Goal: Task Accomplishment & Management: Manage account settings

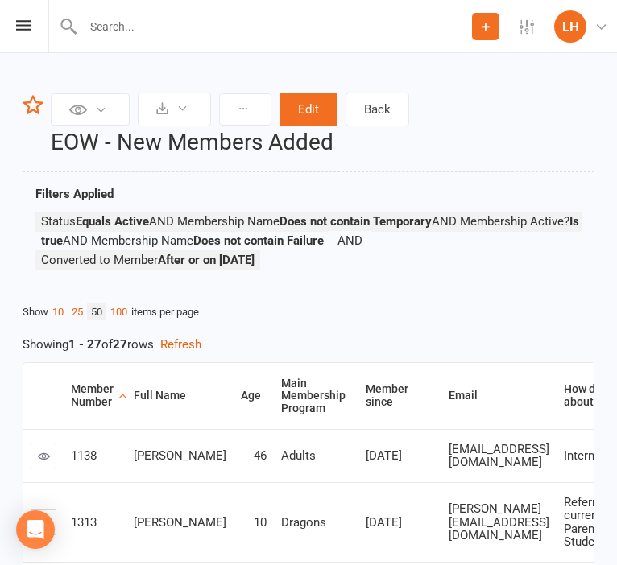
scroll to position [340, 0]
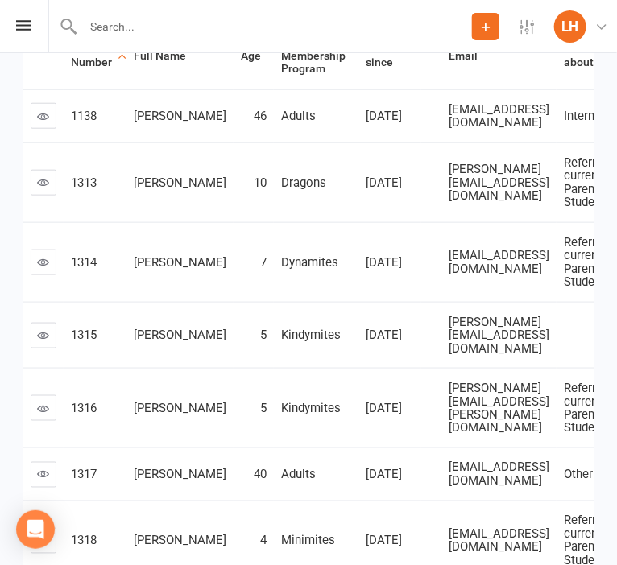
click at [233, 222] on td "10" at bounding box center [253, 182] width 40 height 80
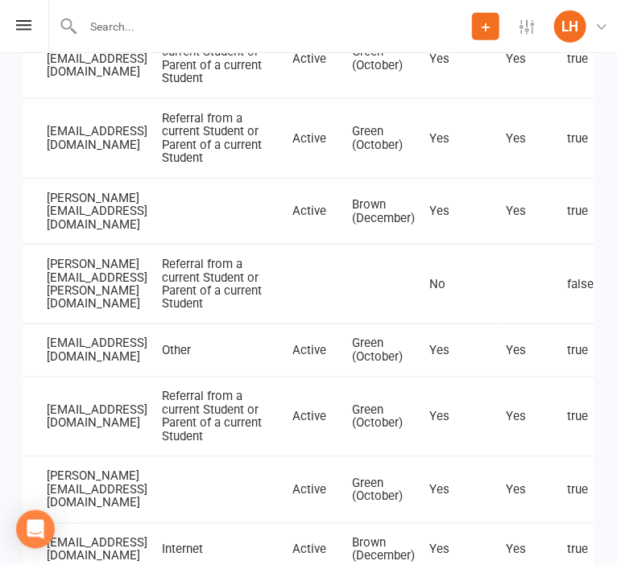
scroll to position [0, 398]
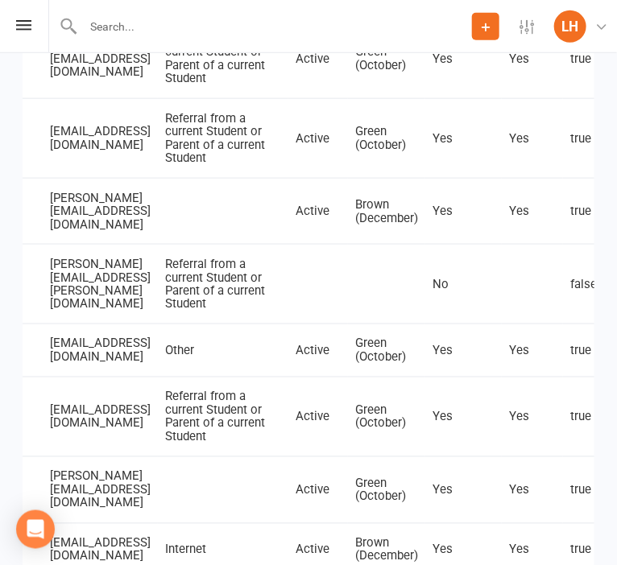
click at [149, 324] on td "nicole.stojanovski@gmail.com" at bounding box center [100, 284] width 115 height 80
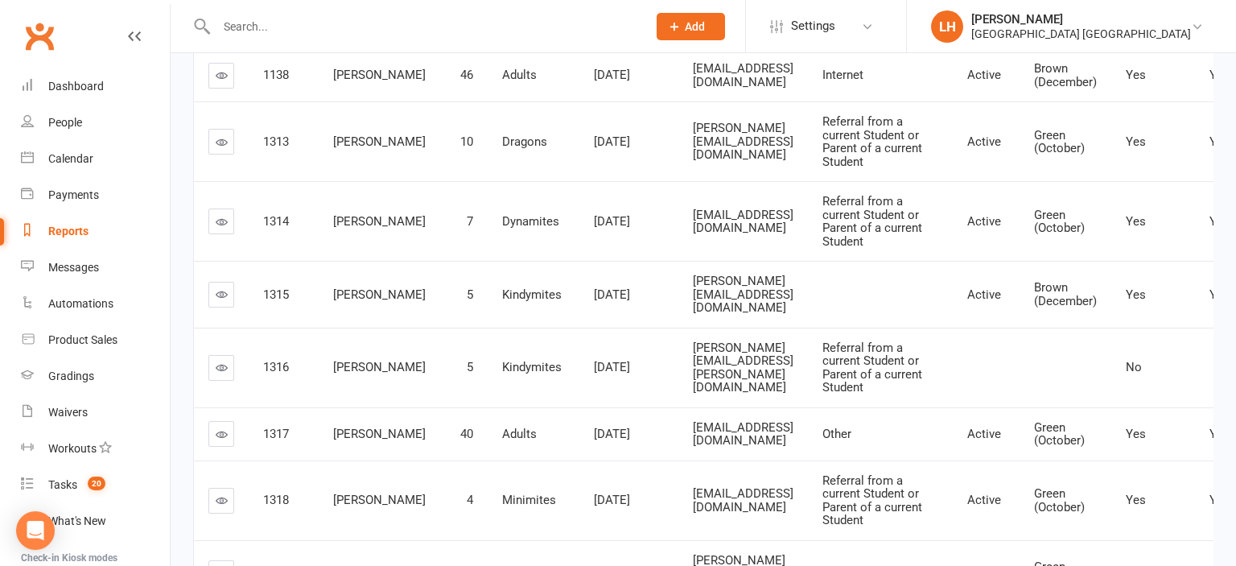
scroll to position [0, 0]
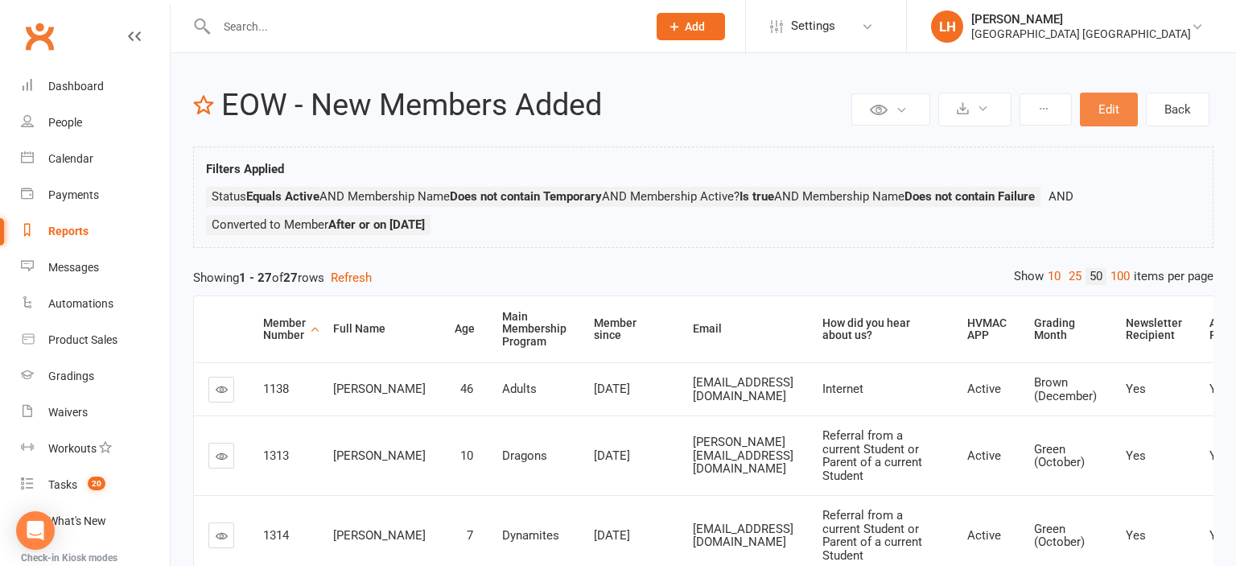
click at [616, 115] on button "Edit" at bounding box center [1109, 110] width 58 height 34
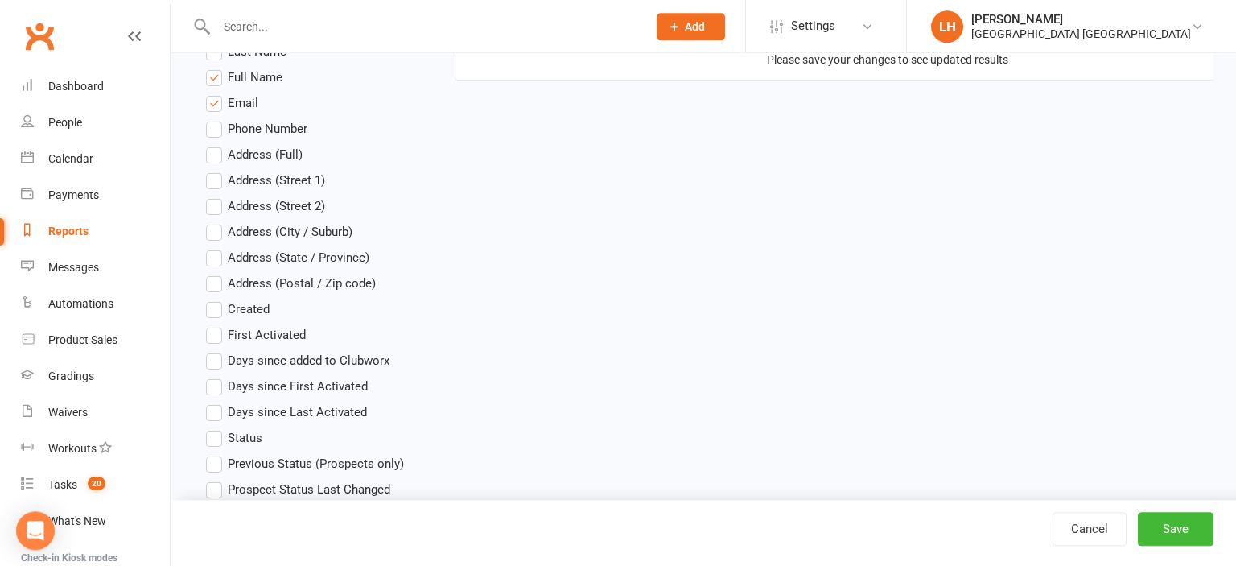
scroll to position [595, 0]
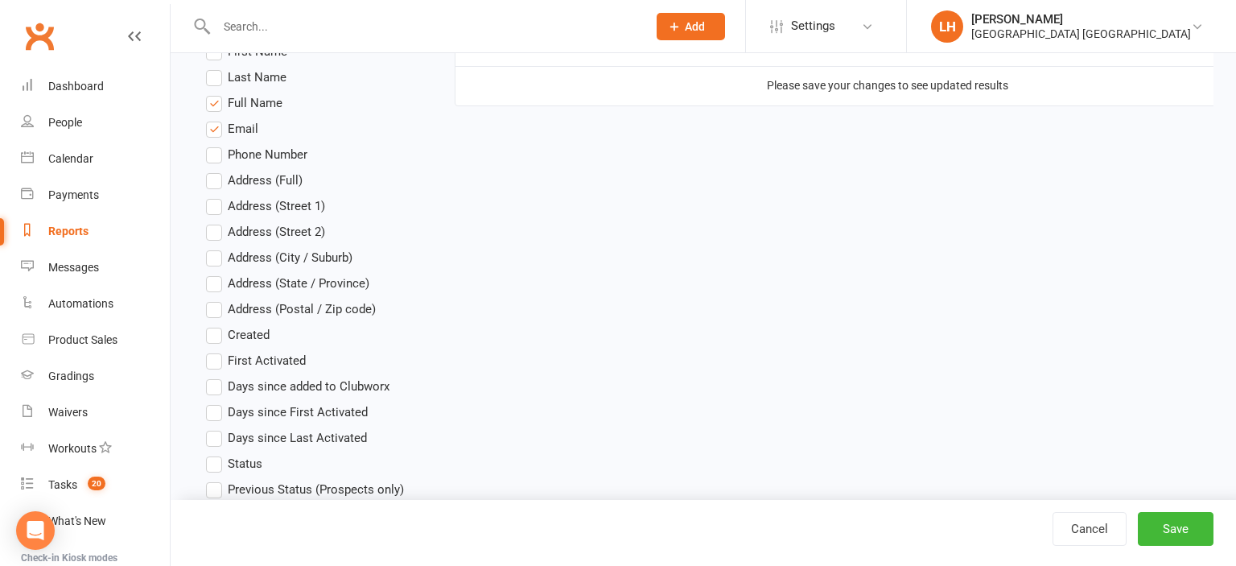
click at [206, 131] on label "Email" at bounding box center [232, 128] width 52 height 19
click at [206, 119] on input "Email" at bounding box center [211, 119] width 10 height 0
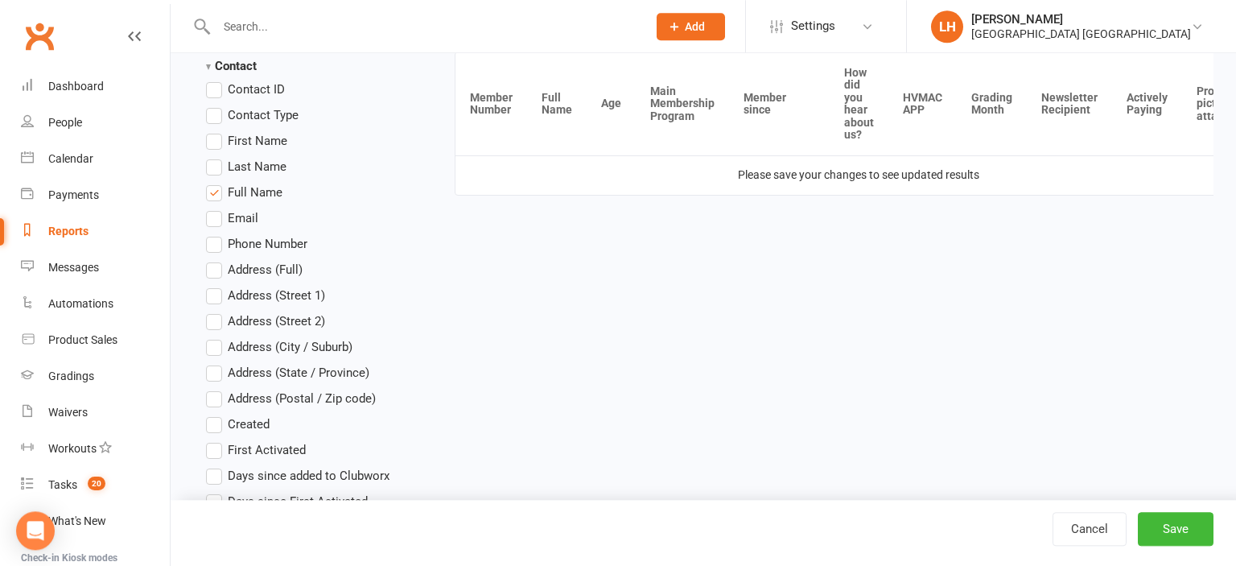
scroll to position [510, 0]
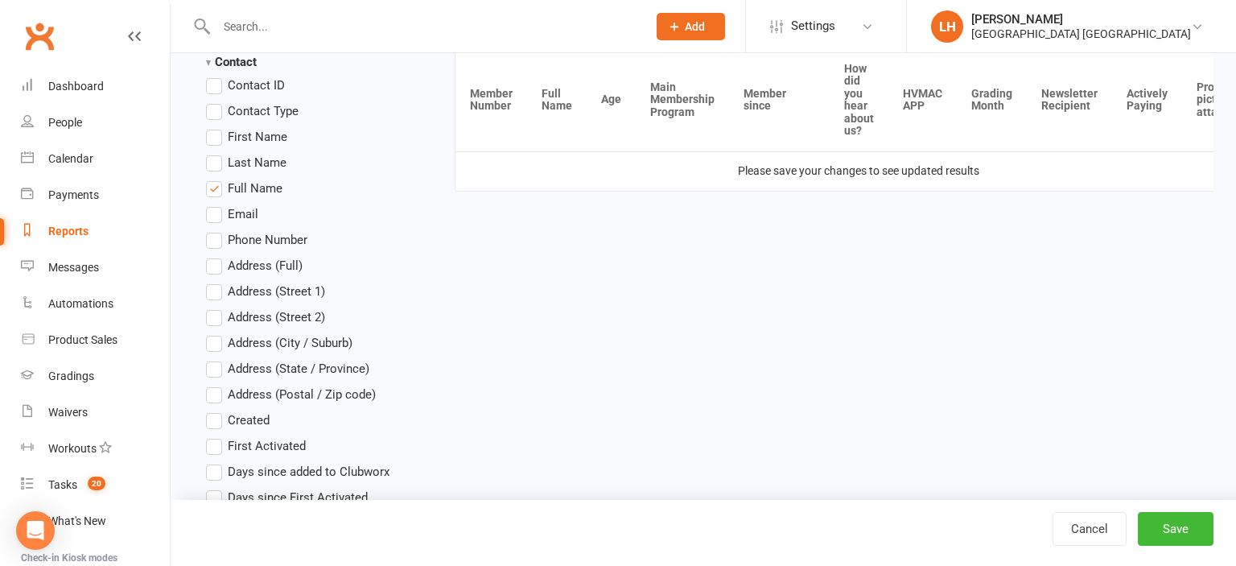
click at [214, 343] on label "Address (City / Suburb)" at bounding box center [279, 342] width 147 height 19
click at [214, 333] on input "Address (City / Suburb)" at bounding box center [211, 333] width 10 height 0
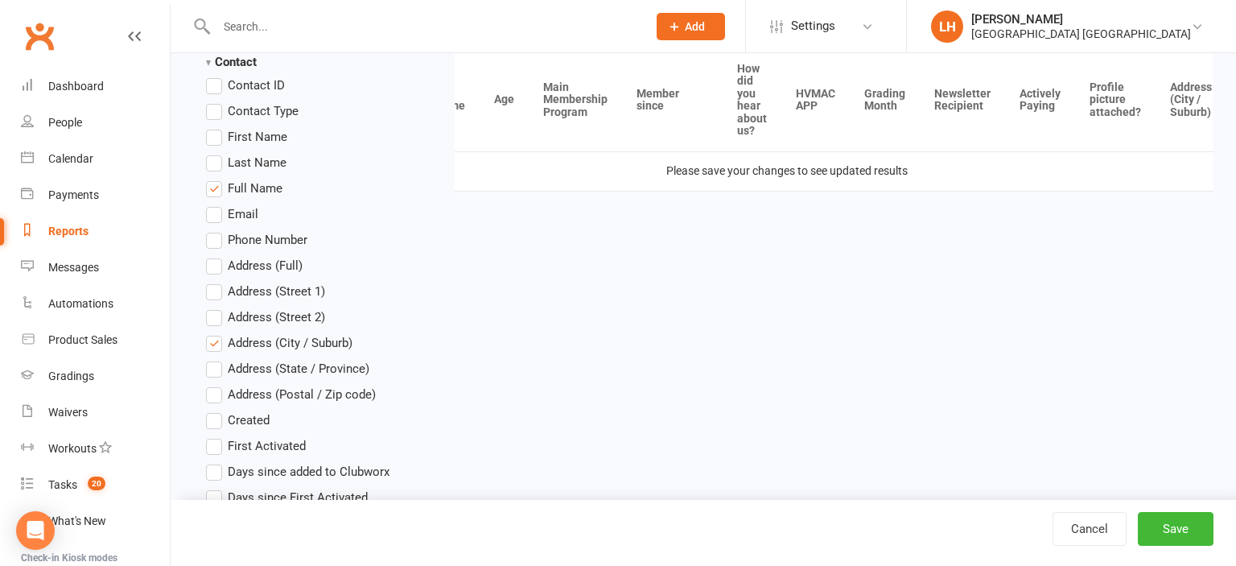
scroll to position [0, 113]
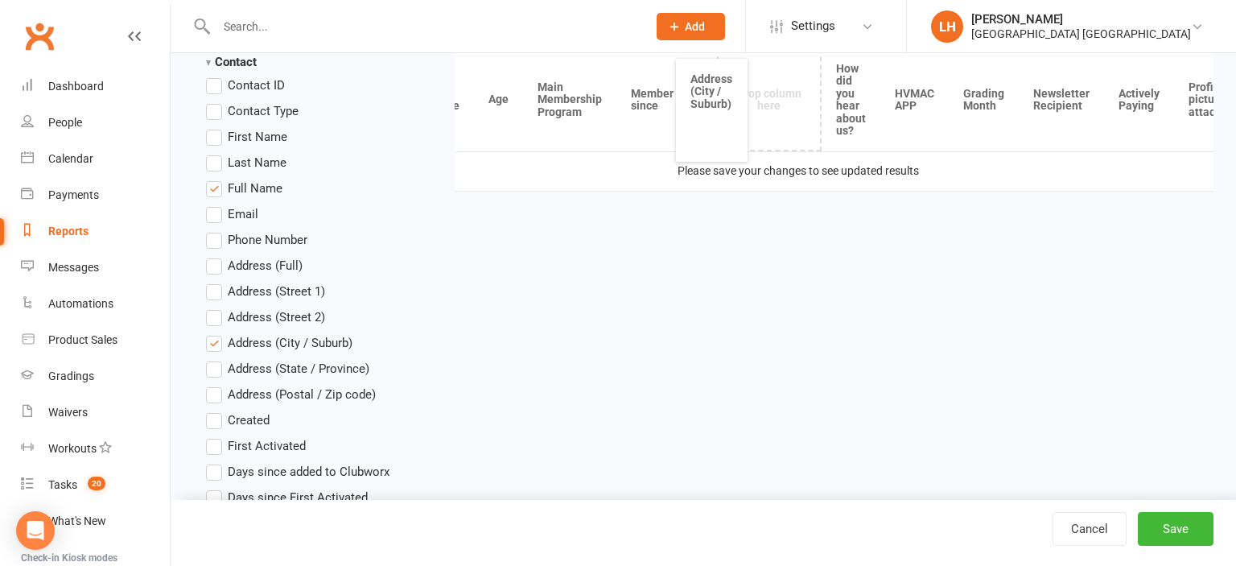
drag, startPoint x: 1184, startPoint y: 97, endPoint x: 718, endPoint y: 108, distance: 466.2
click at [616, 108] on th "Address (City / Suburb)" at bounding box center [711, 110] width 71 height 103
drag, startPoint x: 752, startPoint y: 93, endPoint x: 545, endPoint y: 95, distance: 206.9
click at [545, 95] on th "Address (City / Suburb)" at bounding box center [543, 101] width 71 height 103
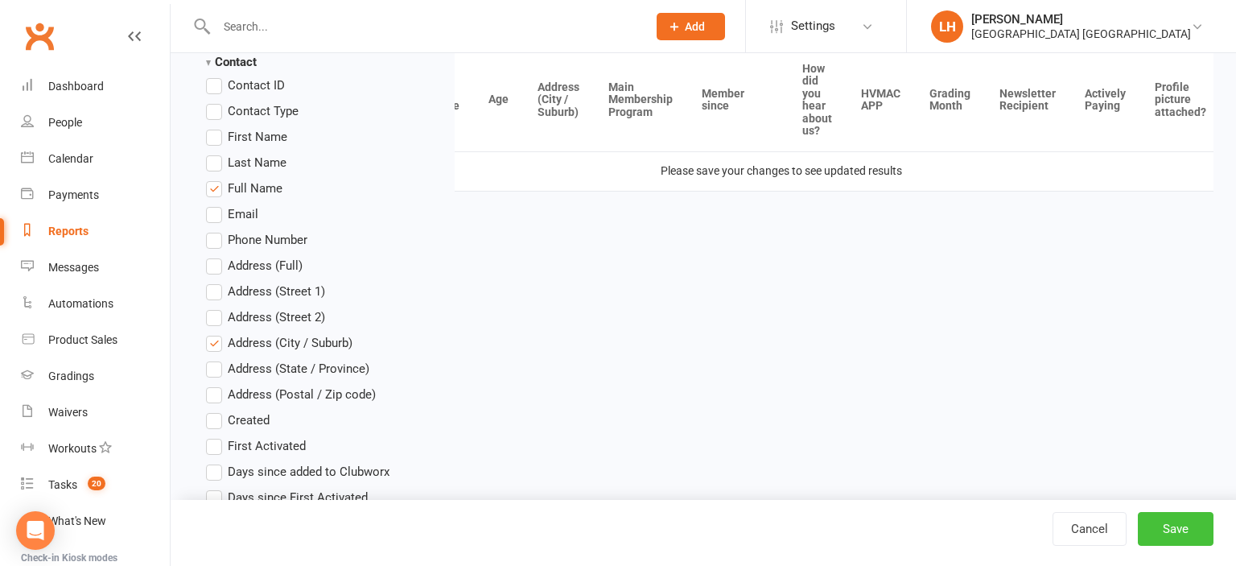
click at [616, 529] on button "Save" at bounding box center [1176, 529] width 76 height 34
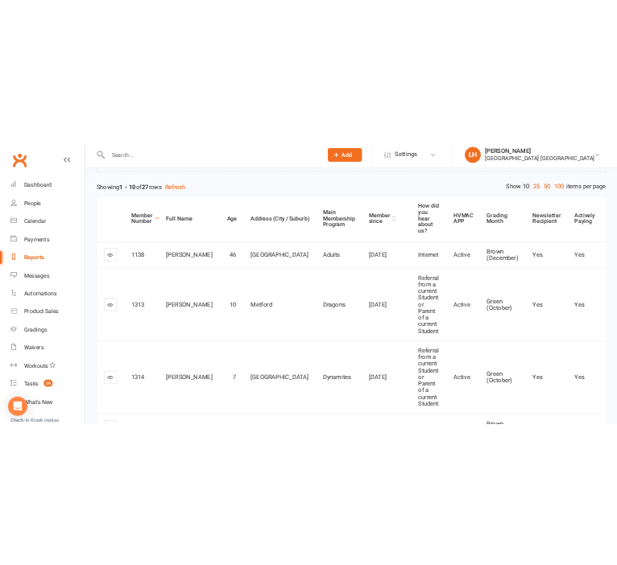
scroll to position [254, 0]
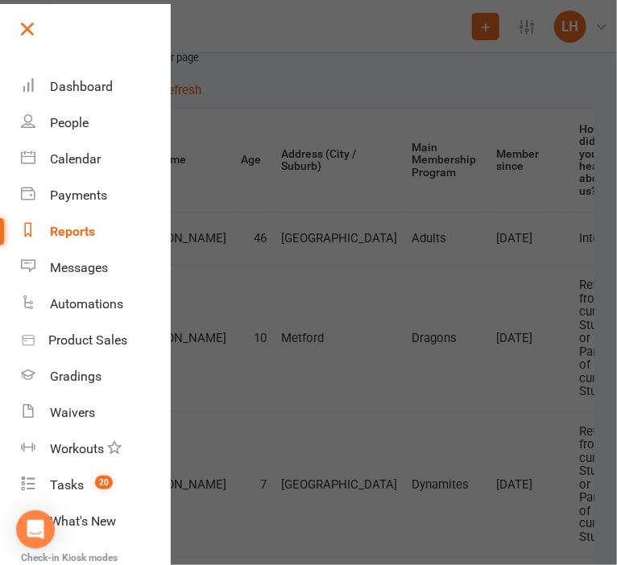
click at [40, 35] on link at bounding box center [93, 34] width 154 height 36
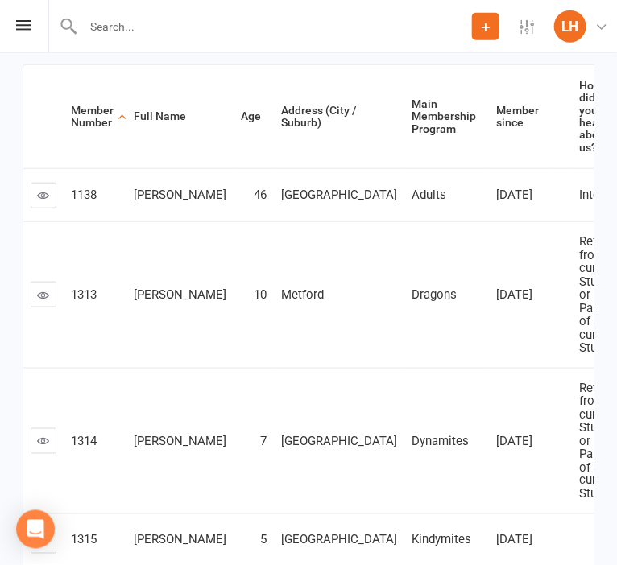
scroll to position [248, 0]
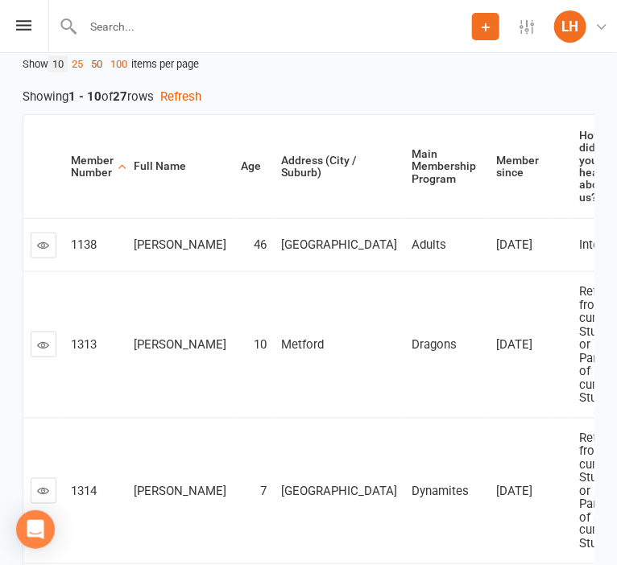
click at [103, 66] on link "50" at bounding box center [96, 64] width 19 height 17
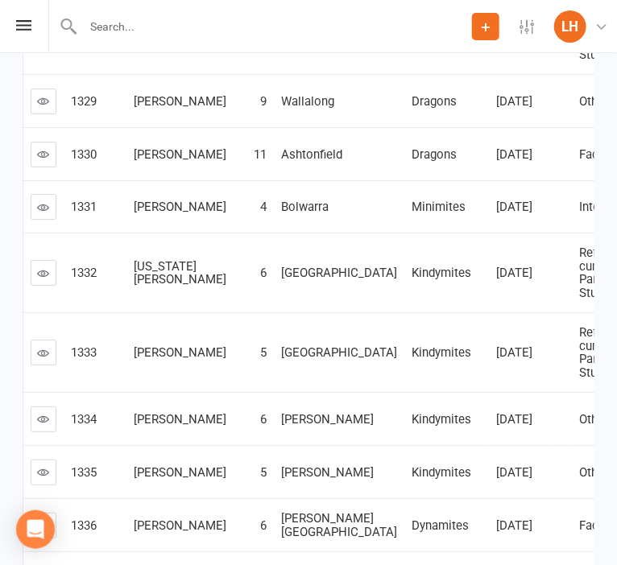
scroll to position [1438, 0]
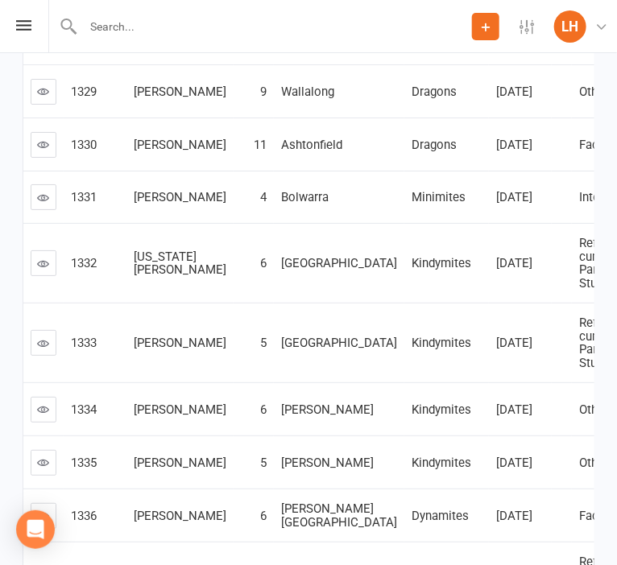
click at [45, 31] on icon at bounding box center [44, 25] width 12 height 12
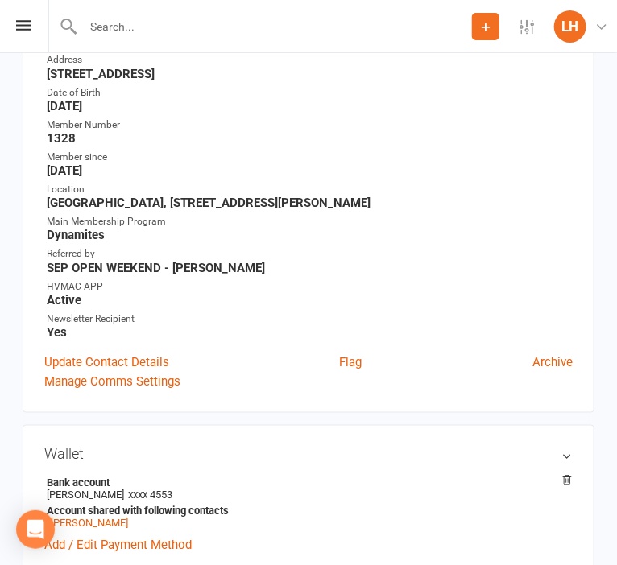
scroll to position [824, 0]
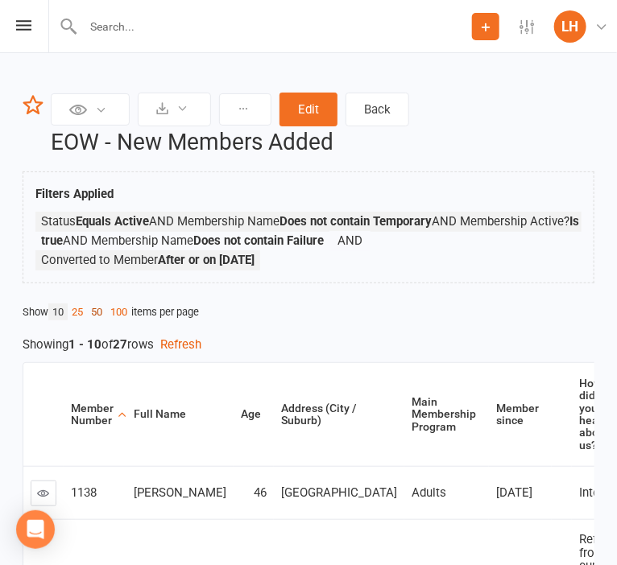
click at [98, 311] on link "50" at bounding box center [96, 311] width 19 height 17
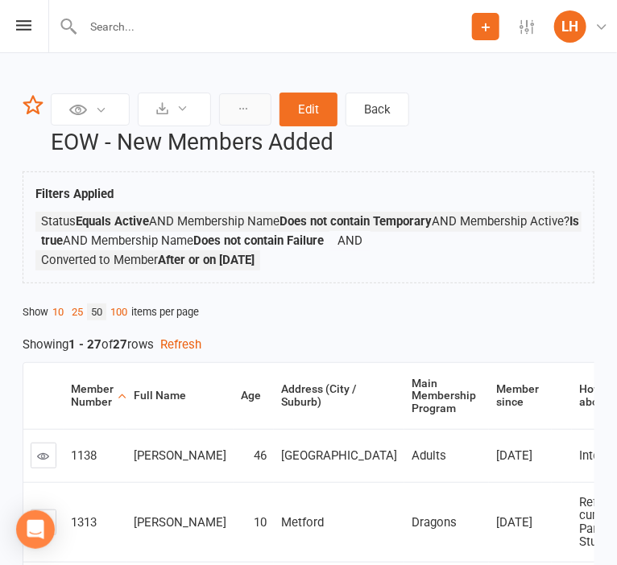
click at [224, 102] on button at bounding box center [245, 109] width 52 height 32
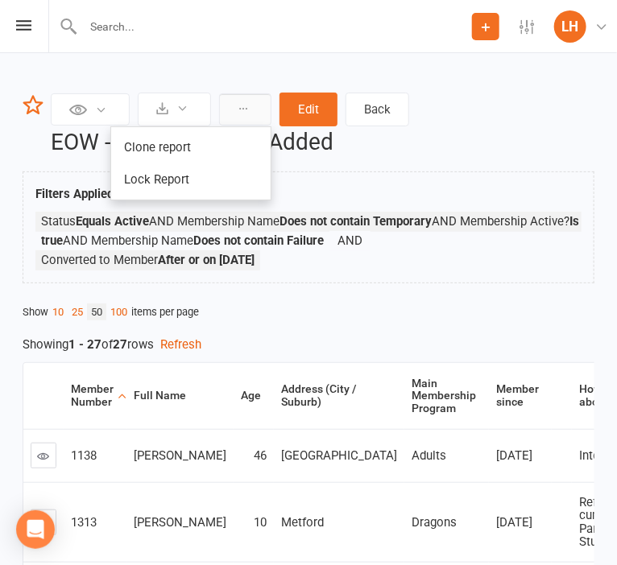
click at [241, 108] on icon at bounding box center [242, 108] width 11 height 11
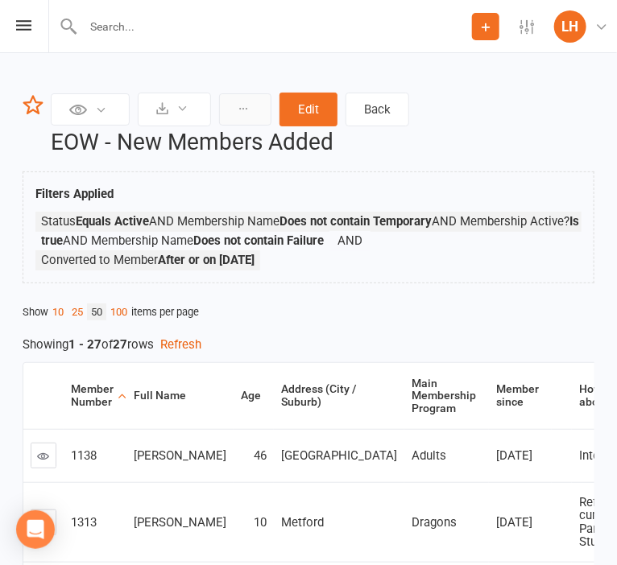
click at [241, 108] on icon at bounding box center [242, 108] width 11 height 11
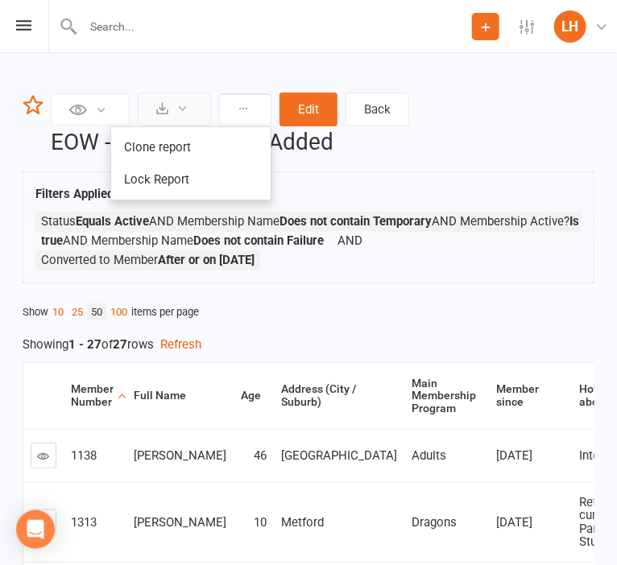
click at [195, 108] on button at bounding box center [174, 110] width 73 height 34
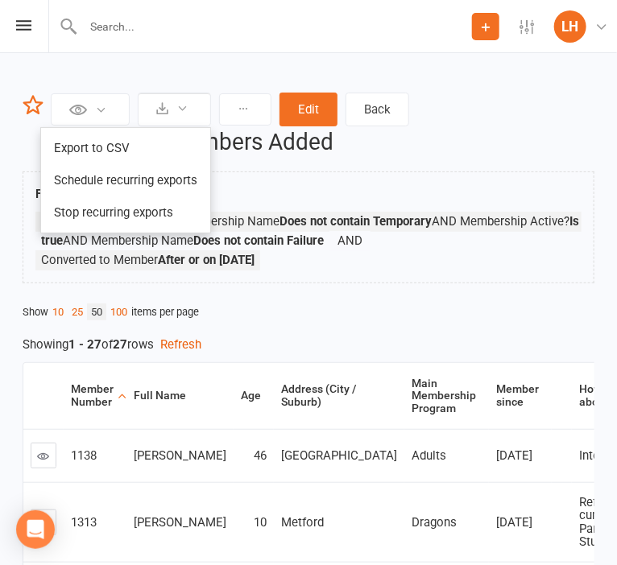
click at [360, 203] on div "Filters Applied Status Equals Active AND Membership Name Does not contain Tempo…" at bounding box center [308, 231] width 546 height 94
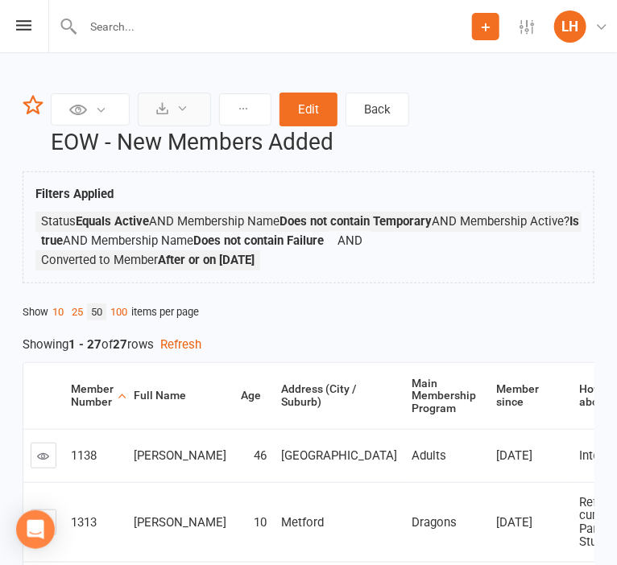
click at [192, 105] on button at bounding box center [174, 110] width 73 height 34
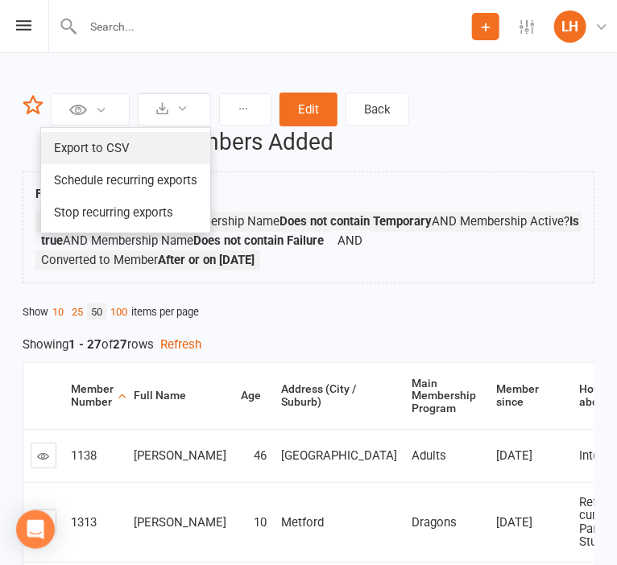
click at [166, 153] on link "Export to CSV" at bounding box center [125, 148] width 169 height 32
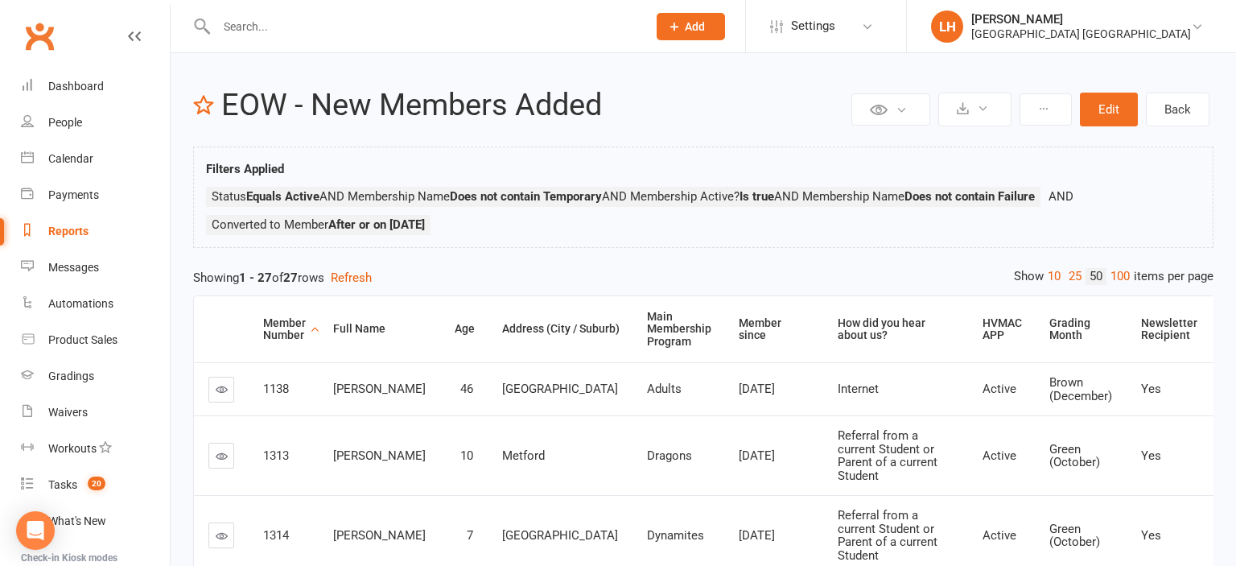
click at [79, 232] on div "Reports" at bounding box center [68, 231] width 40 height 13
select select "25"
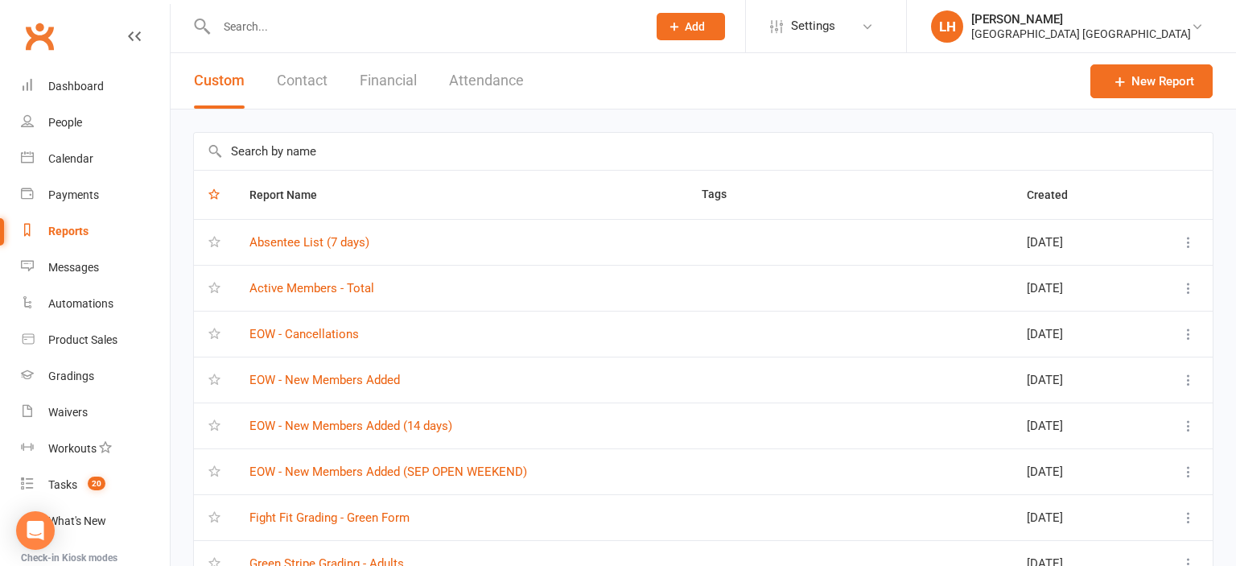
click at [302, 143] on input "text" at bounding box center [703, 151] width 1019 height 37
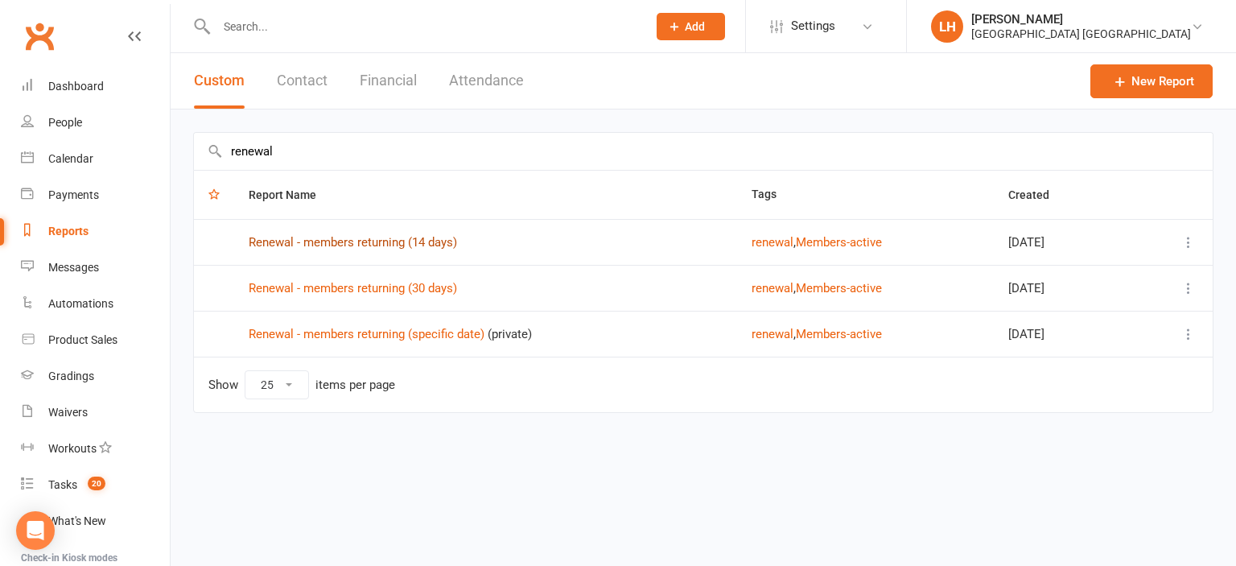
type input "renewal"
click at [395, 237] on link "Renewal - members returning (14 days)" at bounding box center [353, 242] width 208 height 14
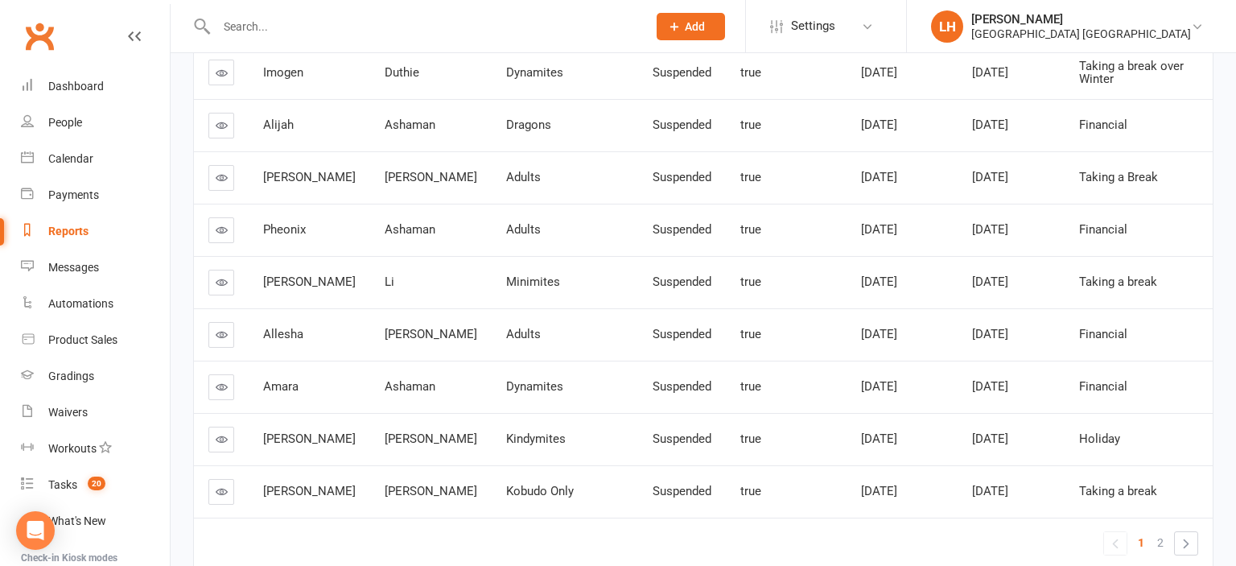
scroll to position [402, 0]
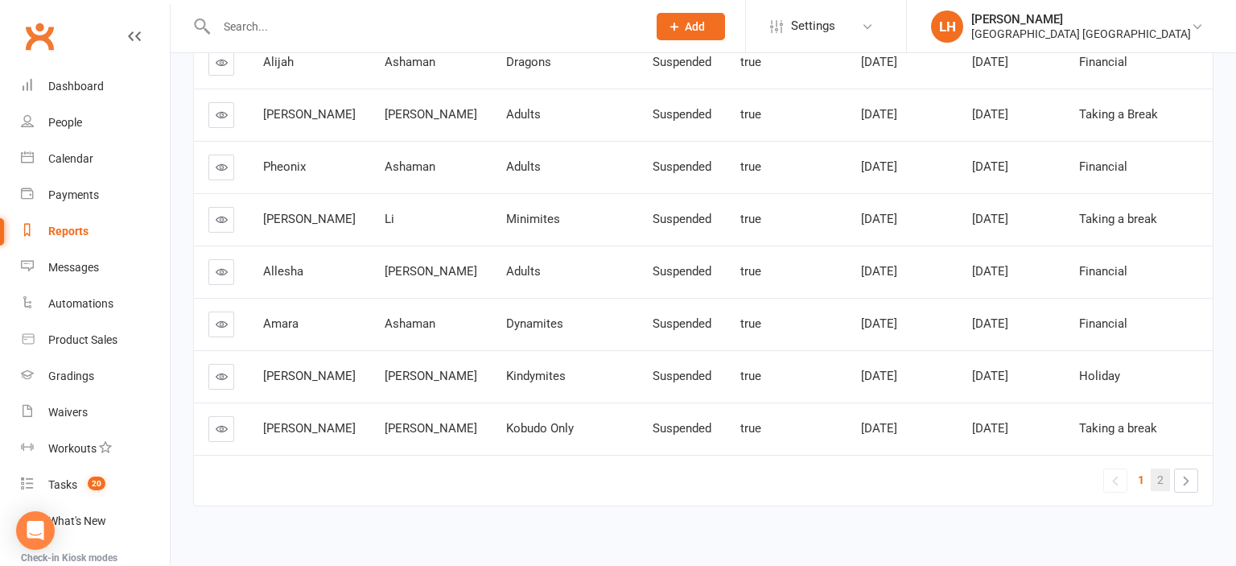
click at [616, 468] on span "2" at bounding box center [1161, 479] width 6 height 23
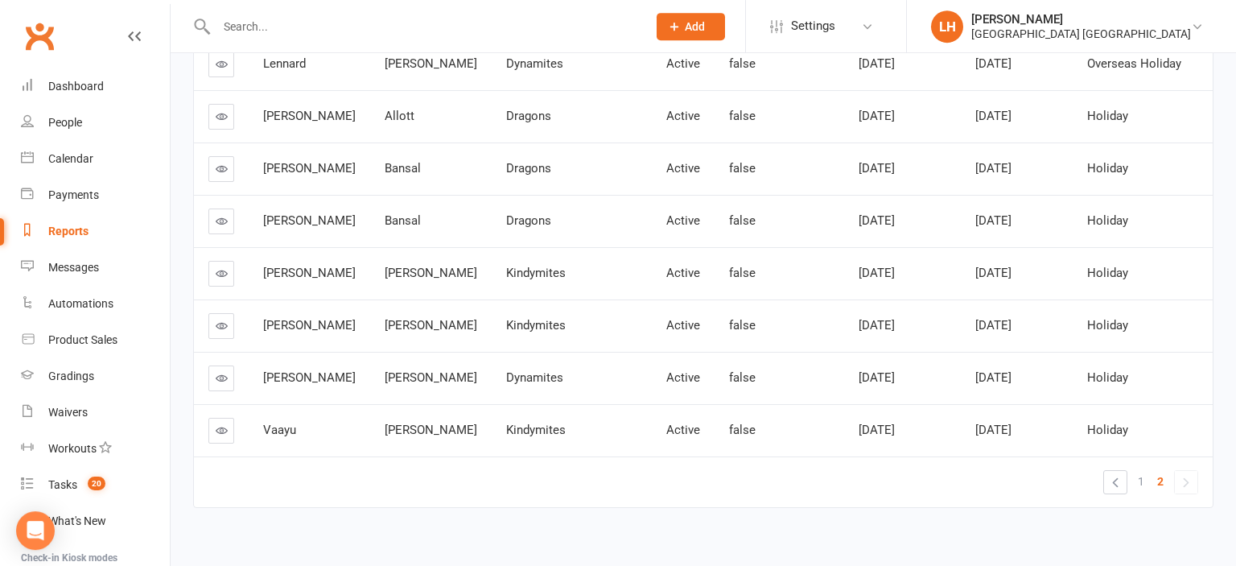
scroll to position [350, 0]
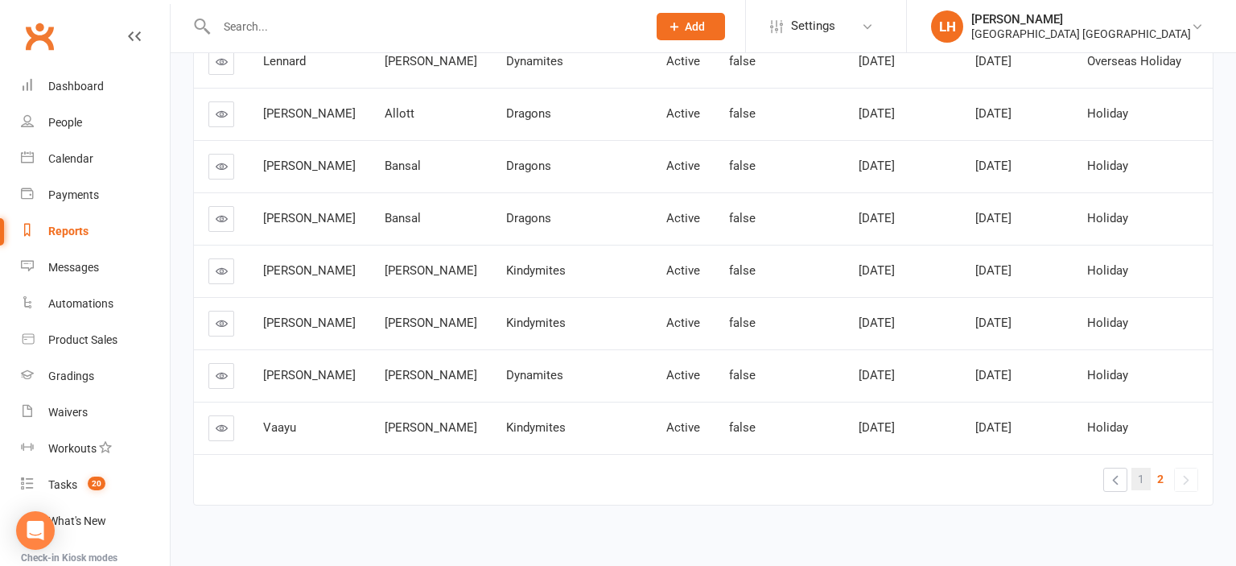
click at [616, 468] on link "1" at bounding box center [1141, 479] width 19 height 23
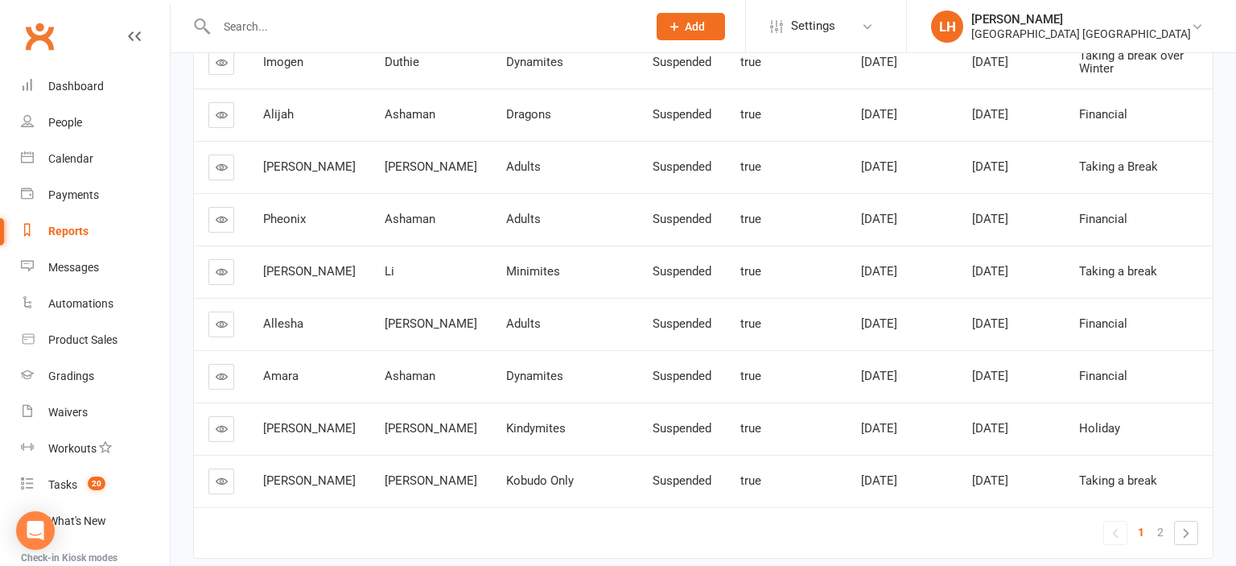
click at [225, 423] on icon at bounding box center [222, 429] width 12 height 12
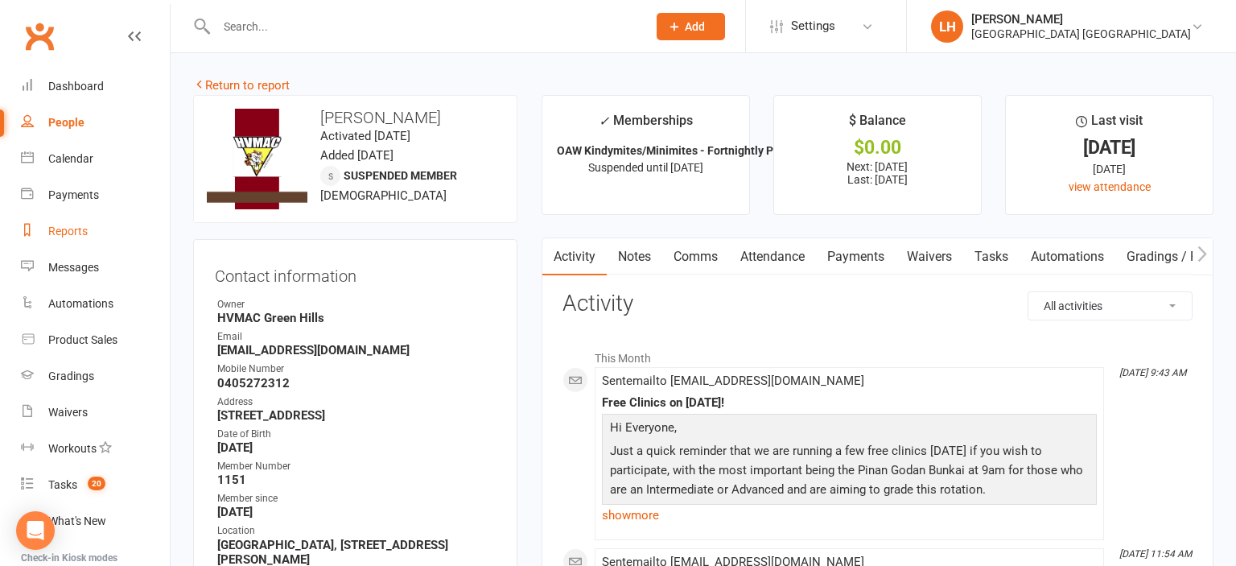
click at [78, 232] on div "Reports" at bounding box center [67, 231] width 39 height 13
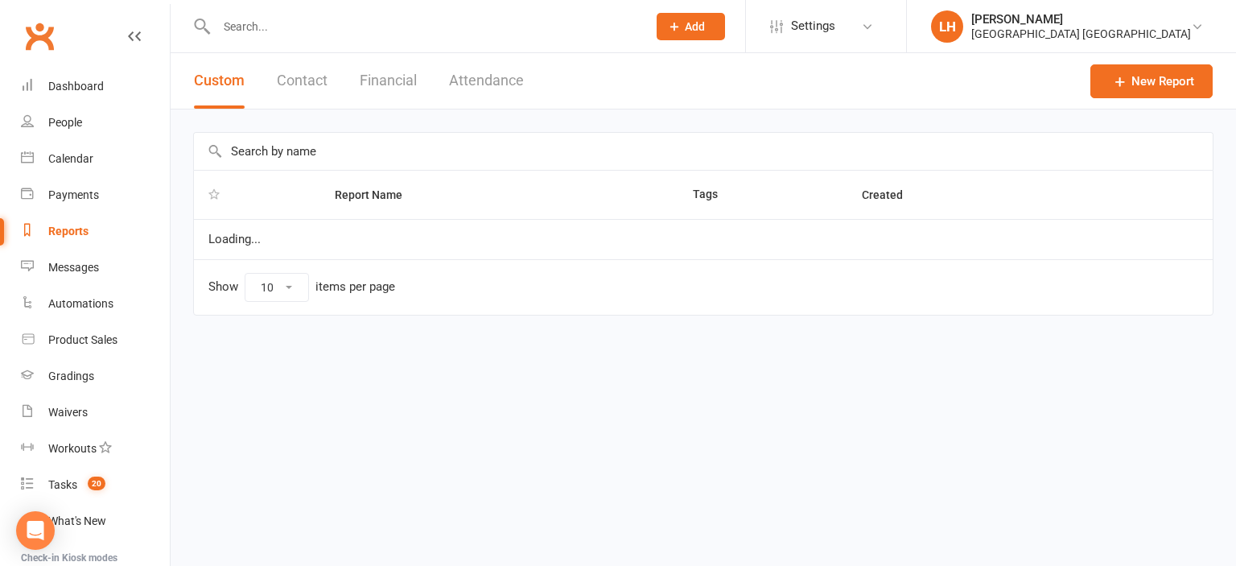
select select "25"
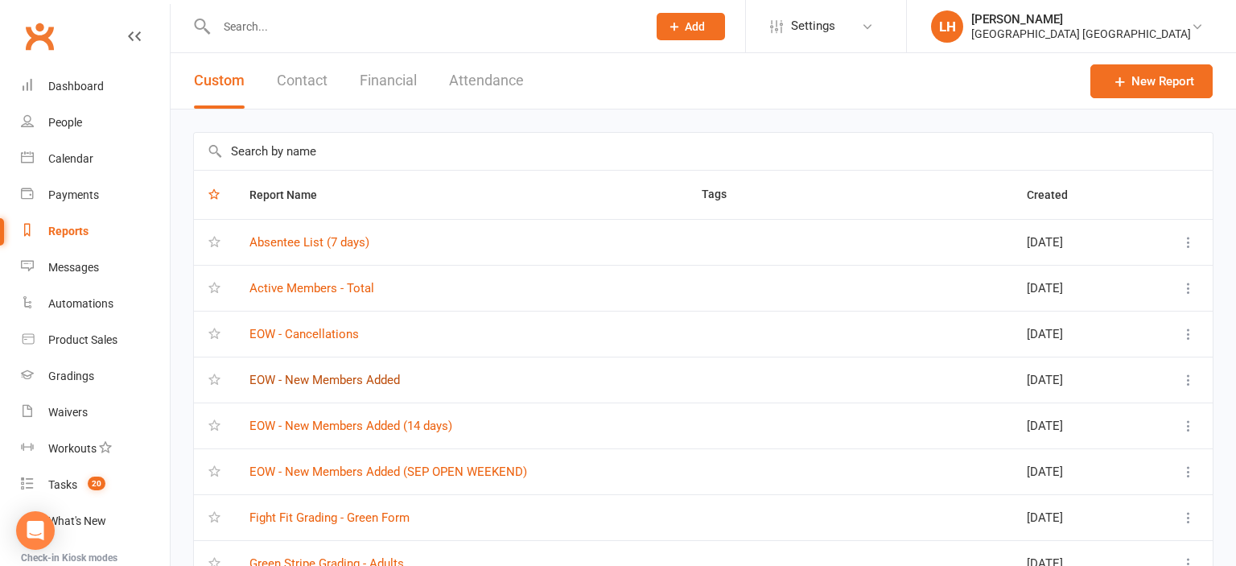
click at [355, 380] on link "EOW - New Members Added" at bounding box center [325, 380] width 151 height 14
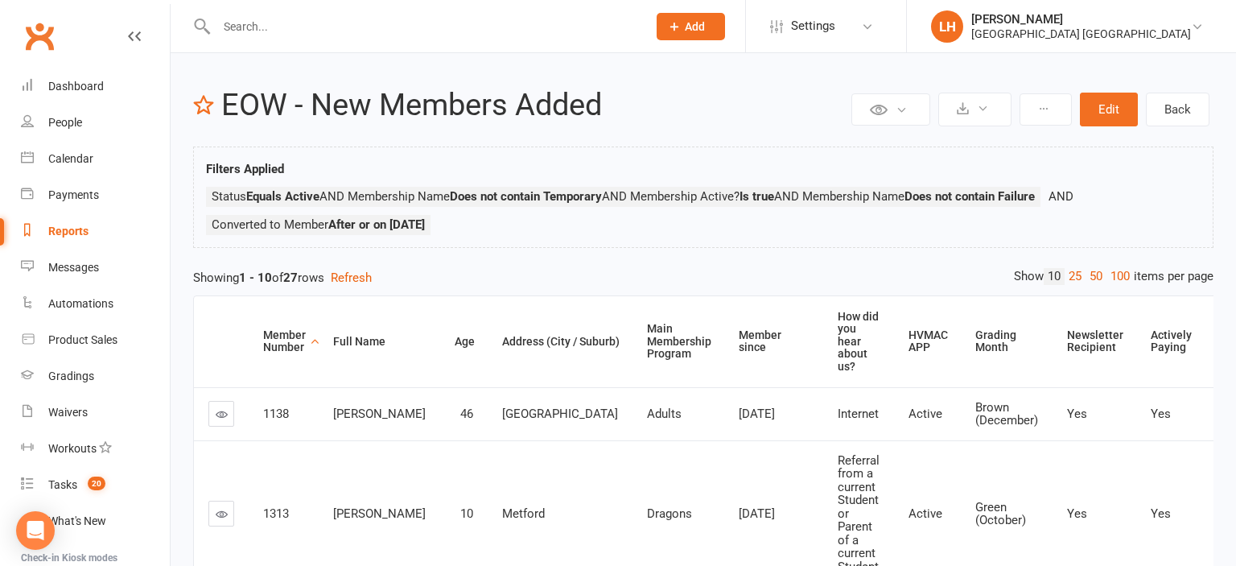
click at [81, 233] on div "Reports" at bounding box center [68, 231] width 40 height 13
select select "25"
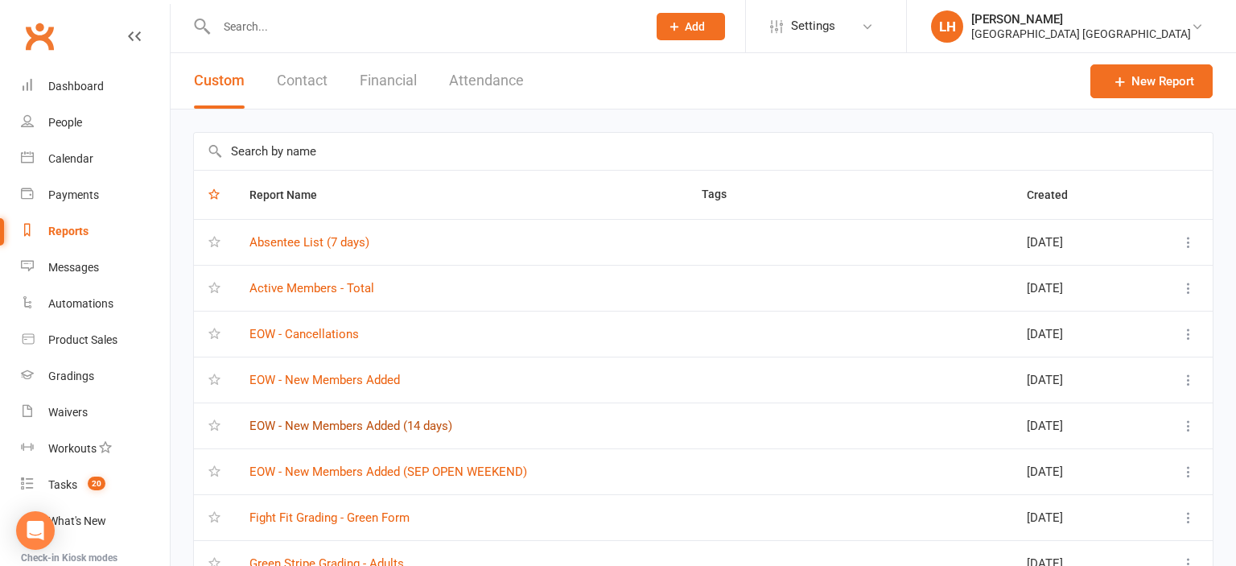
click at [402, 430] on link "EOW - New Members Added (14 days)" at bounding box center [351, 426] width 203 height 14
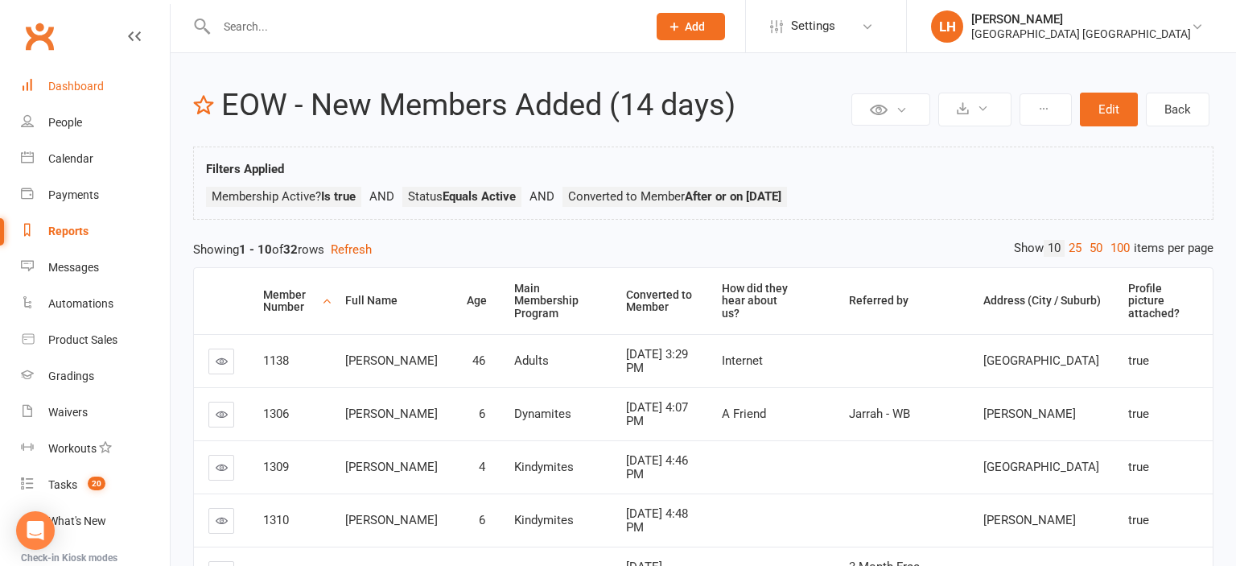
click at [89, 85] on div "Dashboard" at bounding box center [76, 86] width 56 height 13
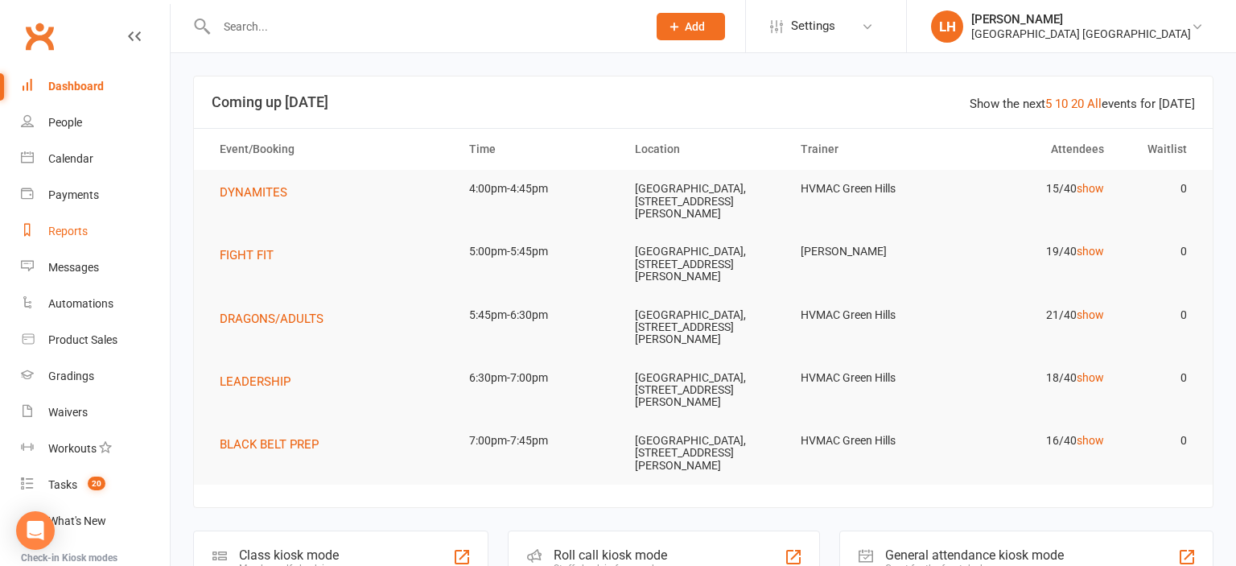
click at [60, 228] on div "Reports" at bounding box center [67, 231] width 39 height 13
select select "25"
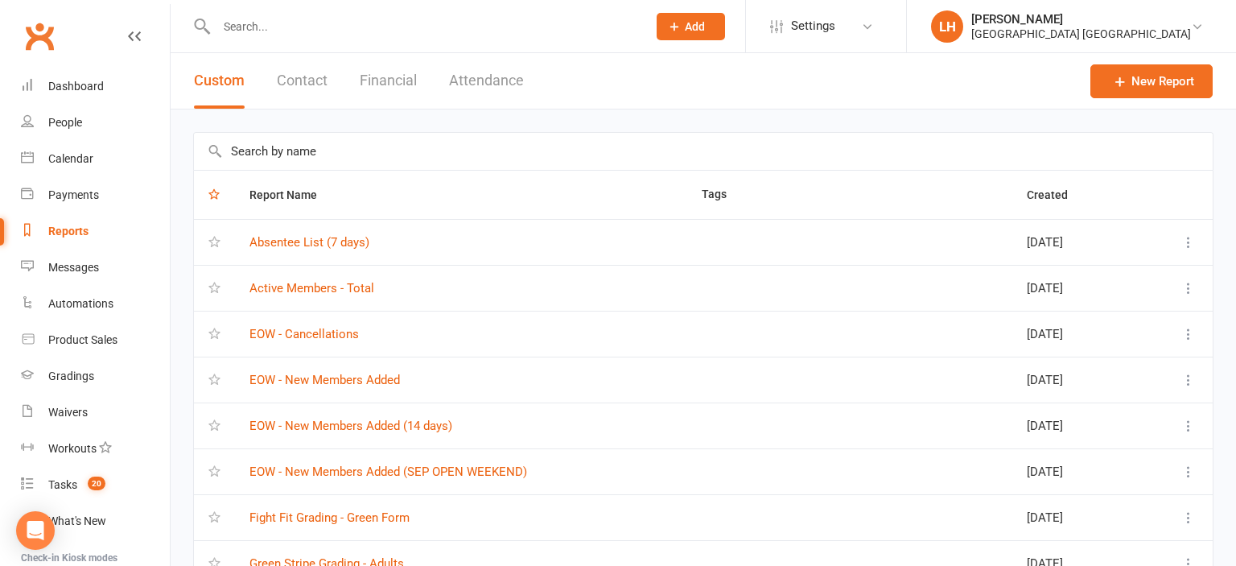
click at [328, 150] on input "text" at bounding box center [703, 151] width 1019 height 37
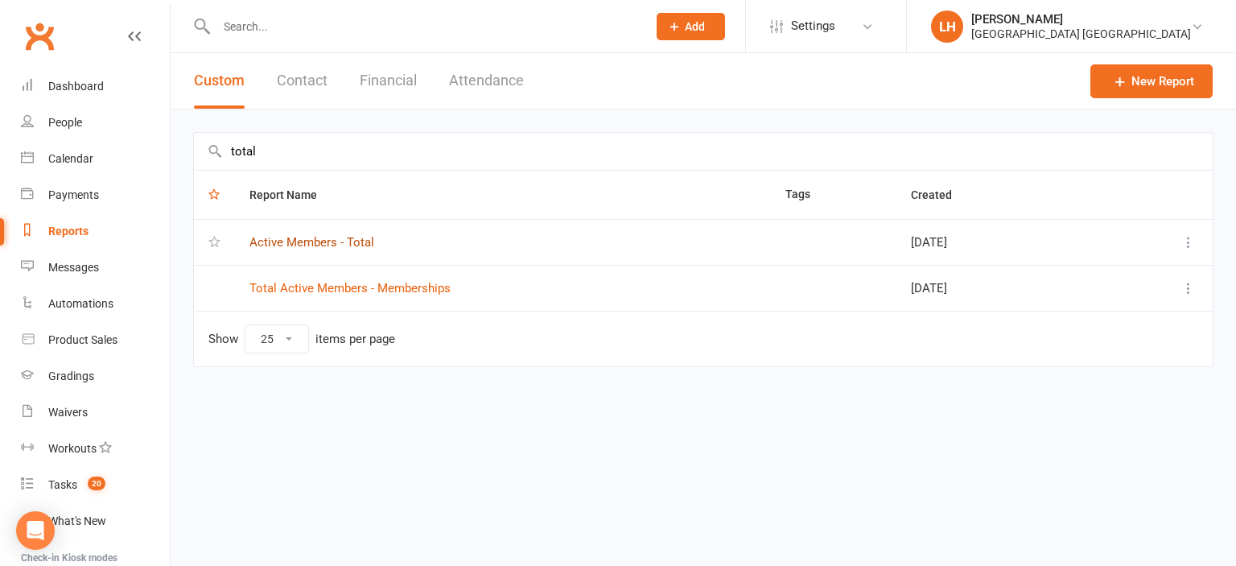
type input "total"
click at [345, 243] on link "Active Members - Total" at bounding box center [312, 242] width 125 height 14
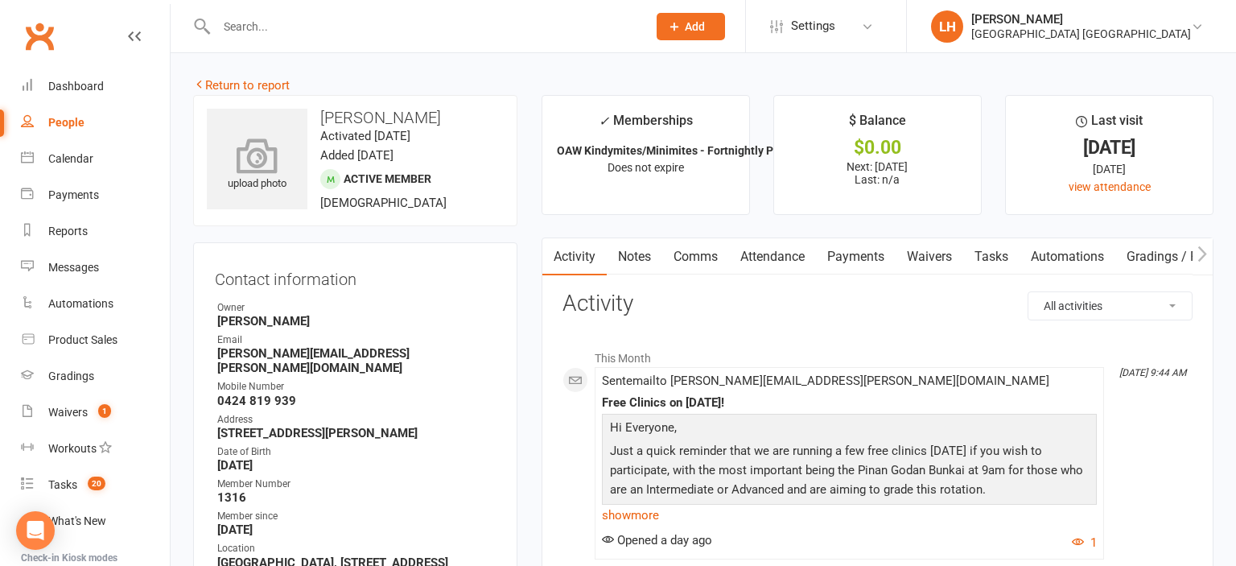
click at [280, 157] on icon at bounding box center [257, 155] width 111 height 35
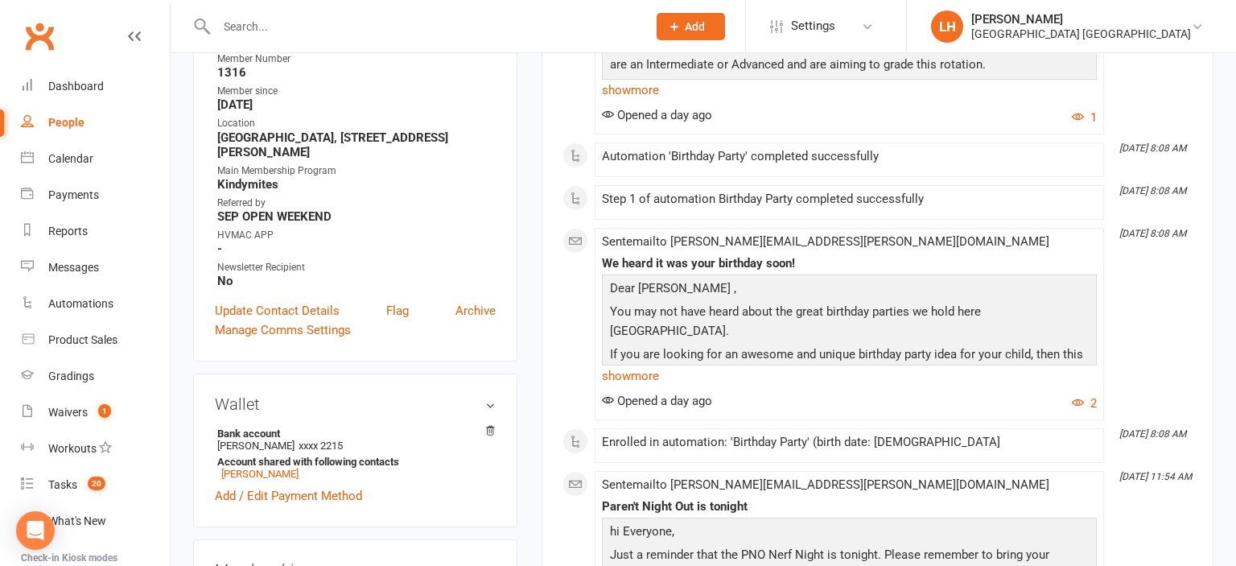
scroll to position [510, 0]
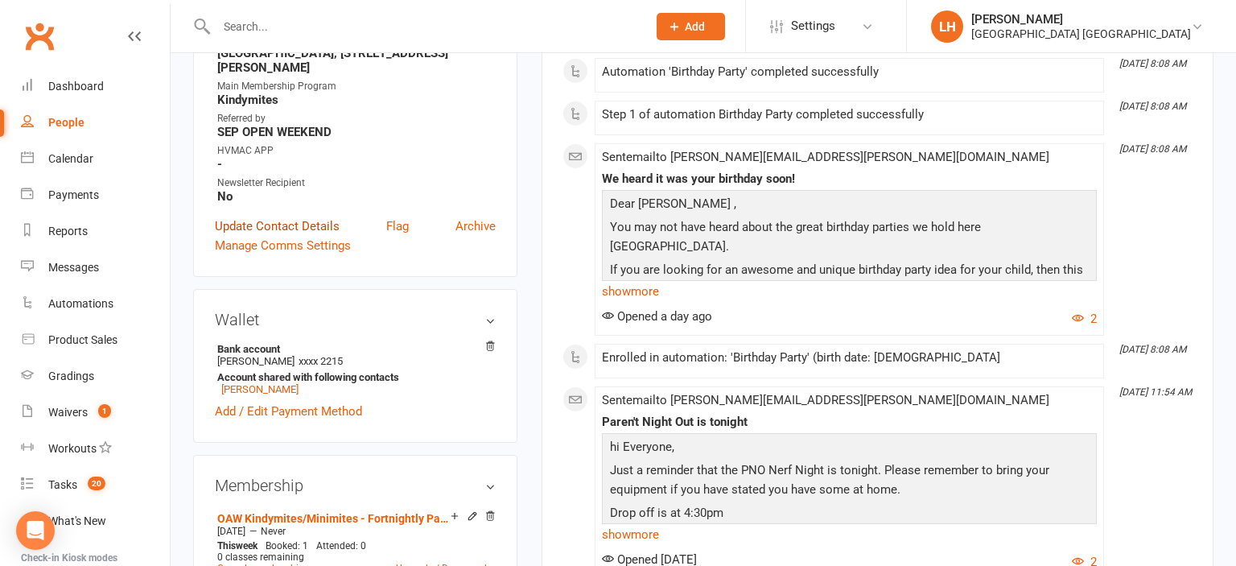
click at [305, 217] on link "Update Contact Details" at bounding box center [277, 226] width 125 height 19
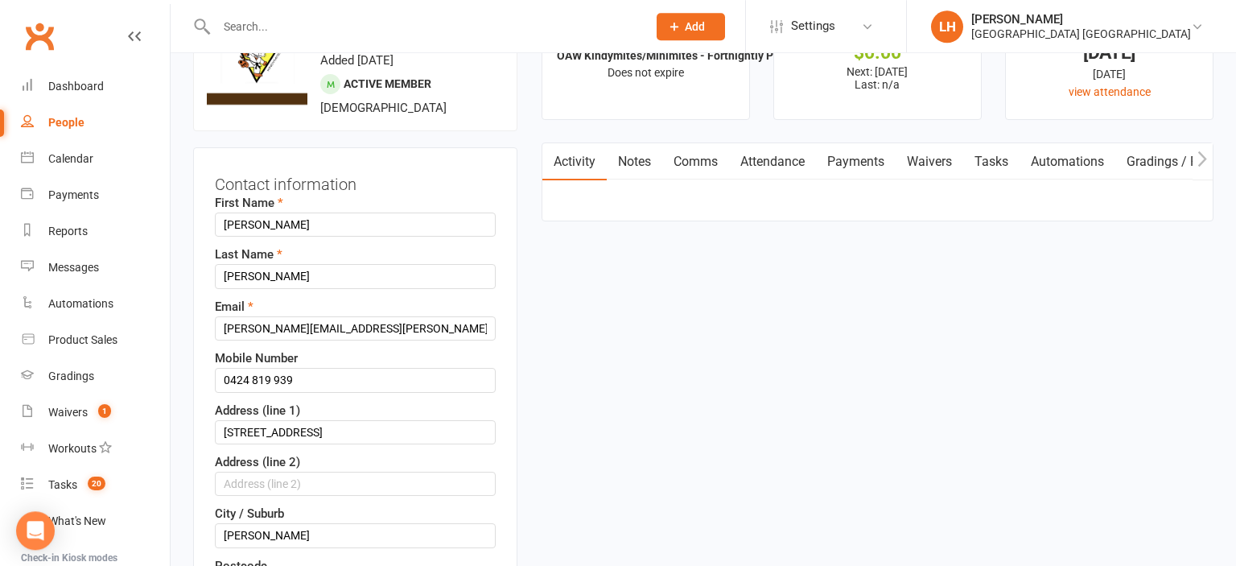
scroll to position [94, 0]
drag, startPoint x: 381, startPoint y: 335, endPoint x: 221, endPoint y: 324, distance: 160.5
click at [221, 324] on input "nicole.stojanovski@gmail.com" at bounding box center [355, 329] width 281 height 24
drag, startPoint x: 382, startPoint y: 327, endPoint x: 204, endPoint y: 323, distance: 177.1
click at [215, 323] on input "nicole.stojanovski@gmail.com" at bounding box center [355, 329] width 281 height 24
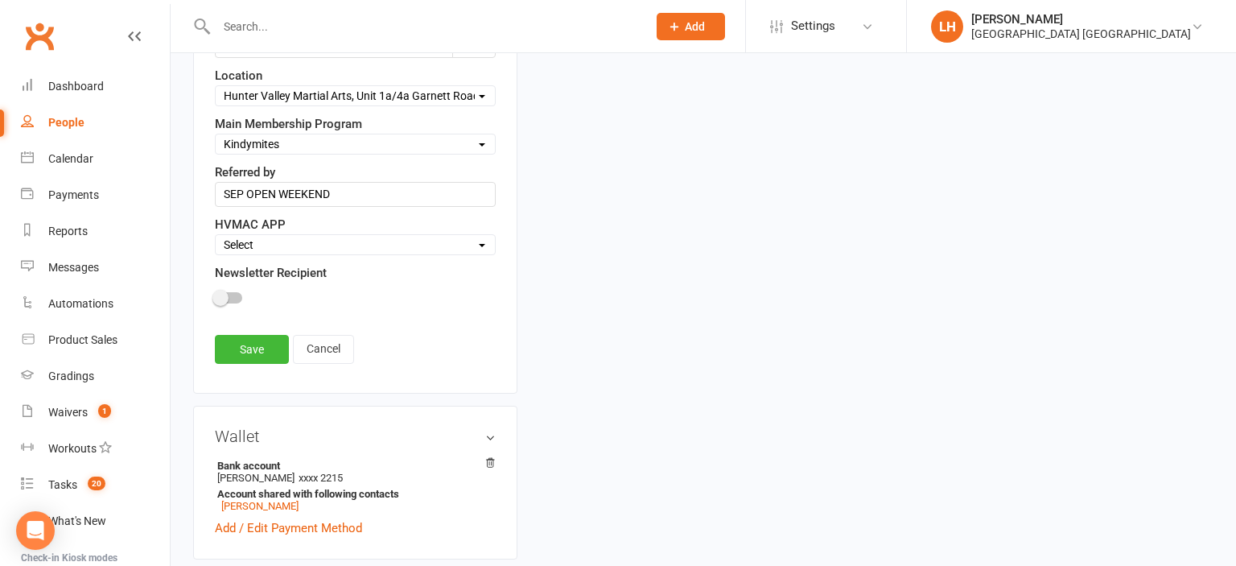
scroll to position [860, 0]
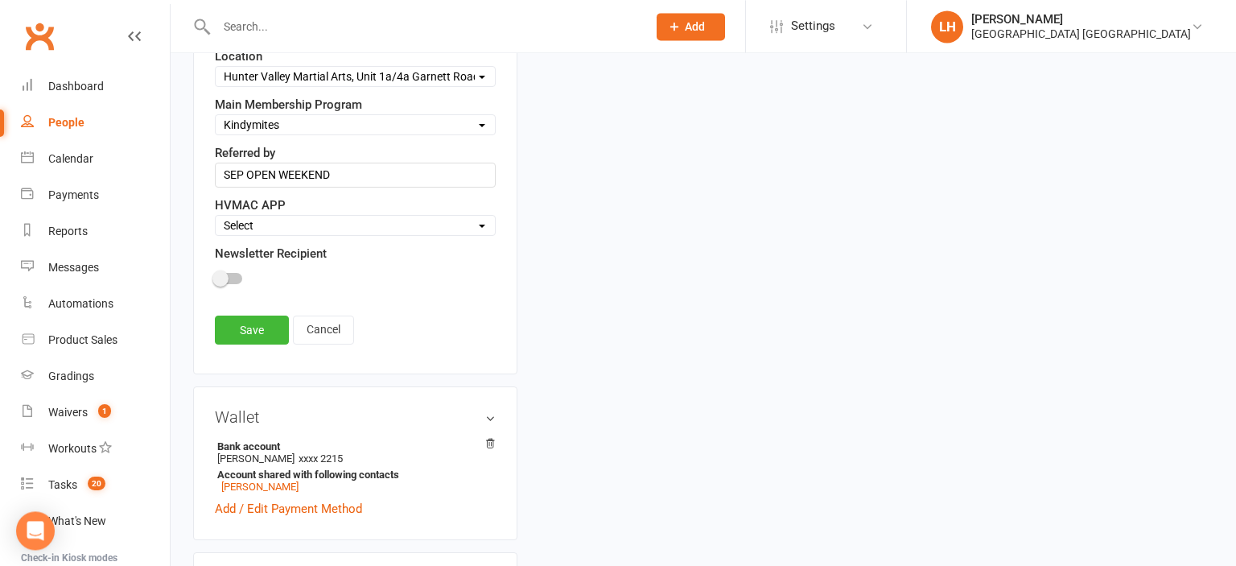
click at [216, 217] on select "Select Active Family Suspended Opt Out" at bounding box center [355, 226] width 279 height 18
select select "Active"
click option "Active" at bounding box center [0, 0] width 0 height 0
click at [226, 270] on span at bounding box center [221, 278] width 16 height 16
click at [215, 276] on input "checkbox" at bounding box center [215, 276] width 0 height 0
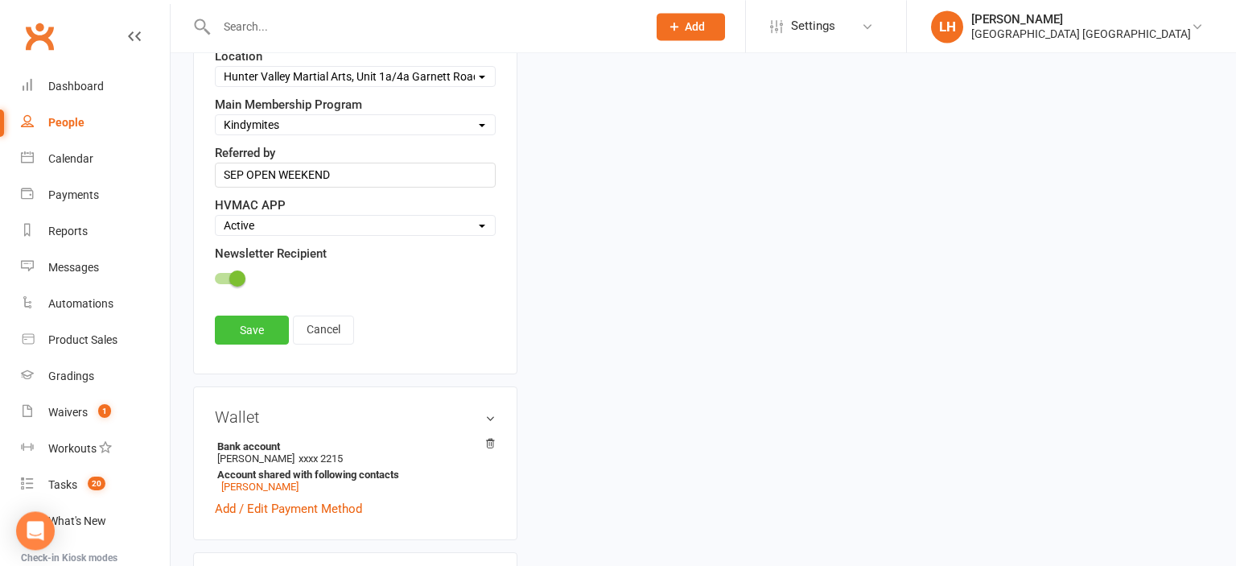
click at [246, 325] on link "Save" at bounding box center [252, 330] width 74 height 29
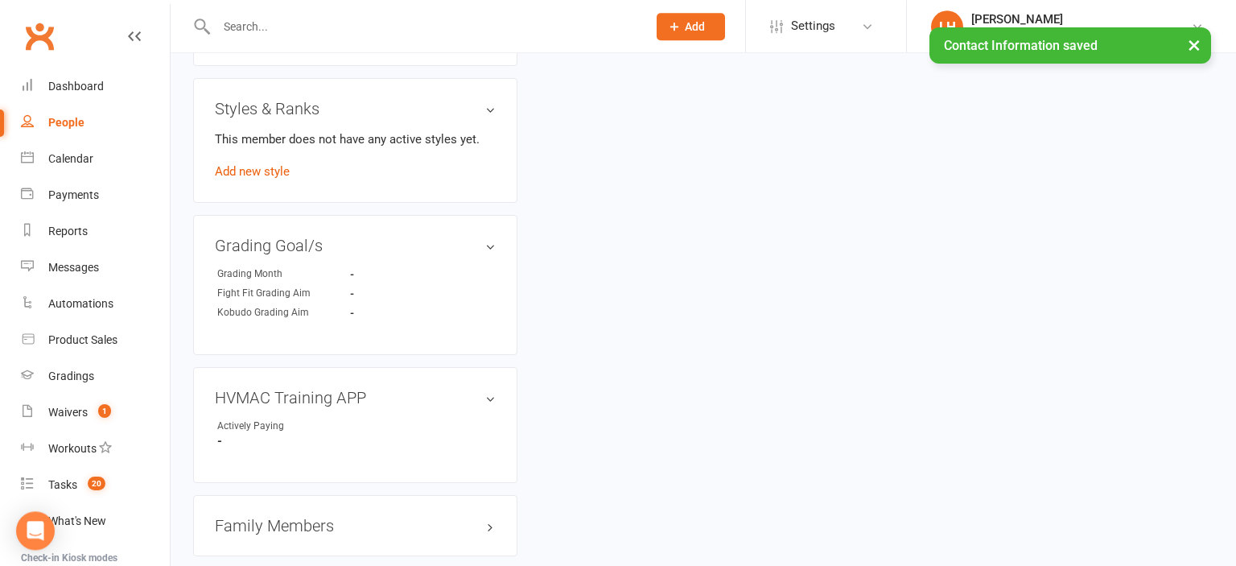
scroll to position [1200, 0]
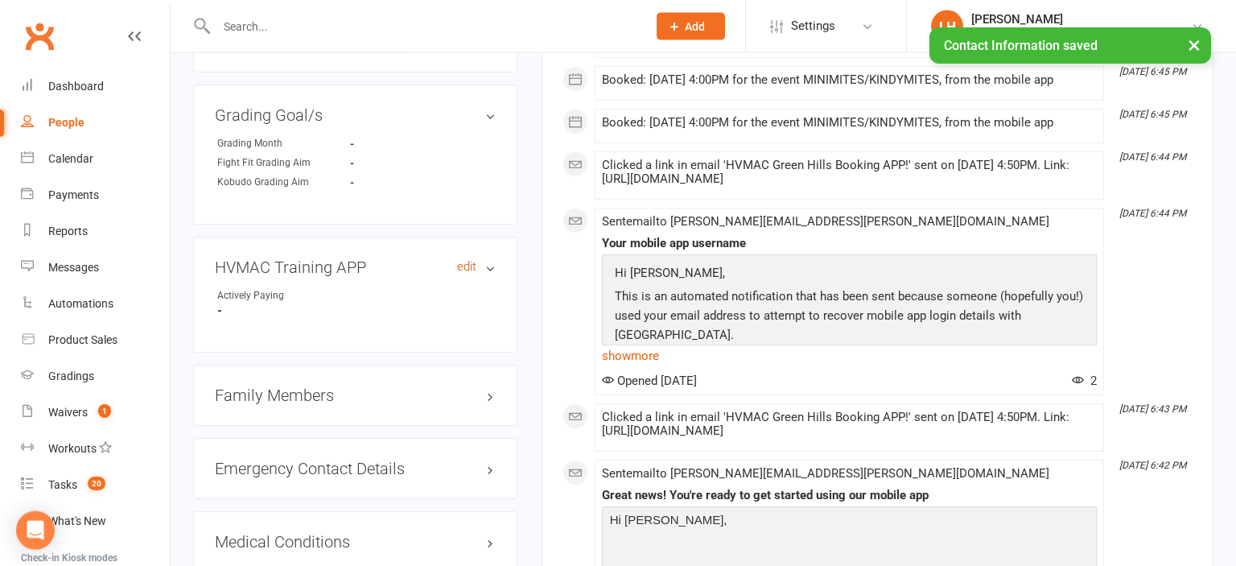
click at [465, 260] on link "edit" at bounding box center [466, 267] width 19 height 14
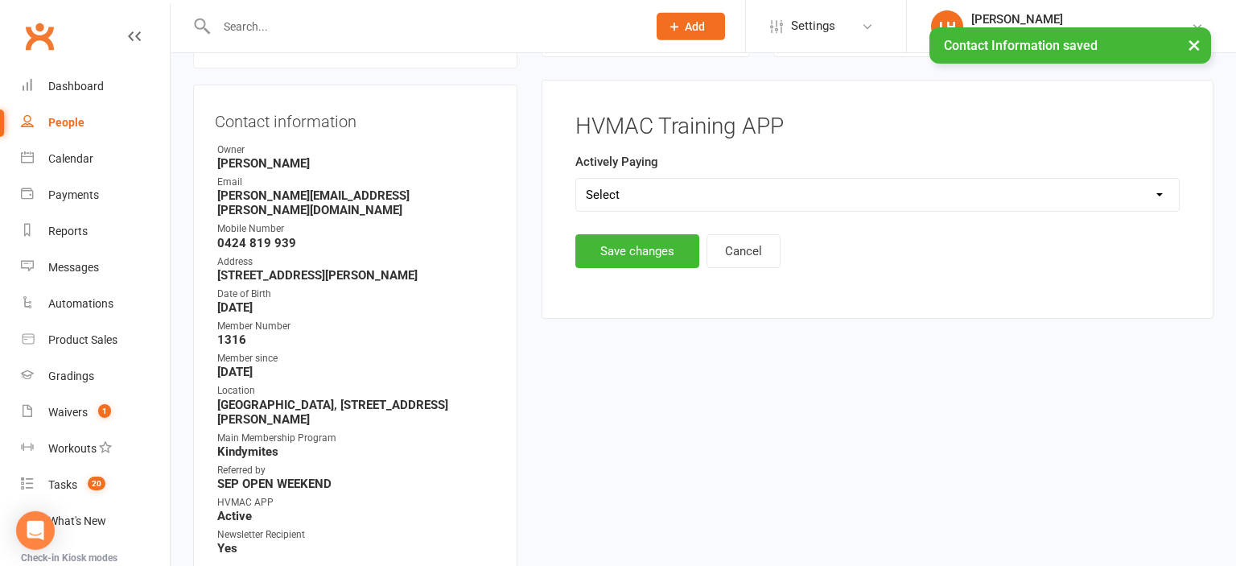
scroll to position [157, 0]
click at [576, 180] on select "Select Yes No" at bounding box center [877, 196] width 603 height 32
select select "Yes"
click option "Yes" at bounding box center [0, 0] width 0 height 0
click at [636, 261] on button "Save changes" at bounding box center [638, 252] width 124 height 34
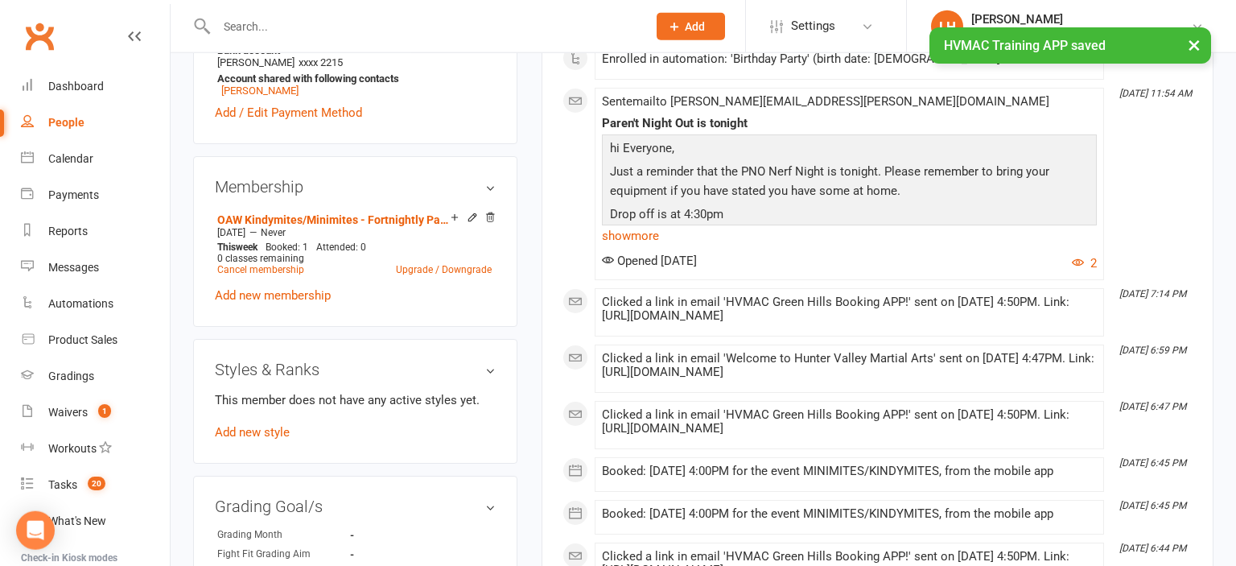
scroll to position [837, 0]
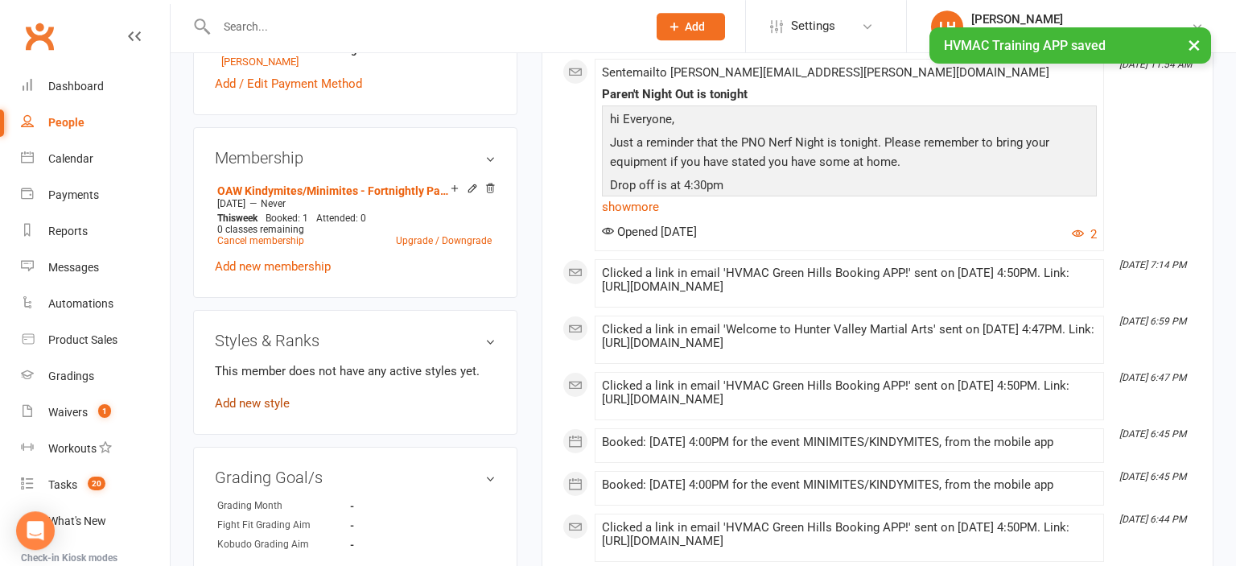
click at [269, 396] on link "Add new style" at bounding box center [252, 403] width 75 height 14
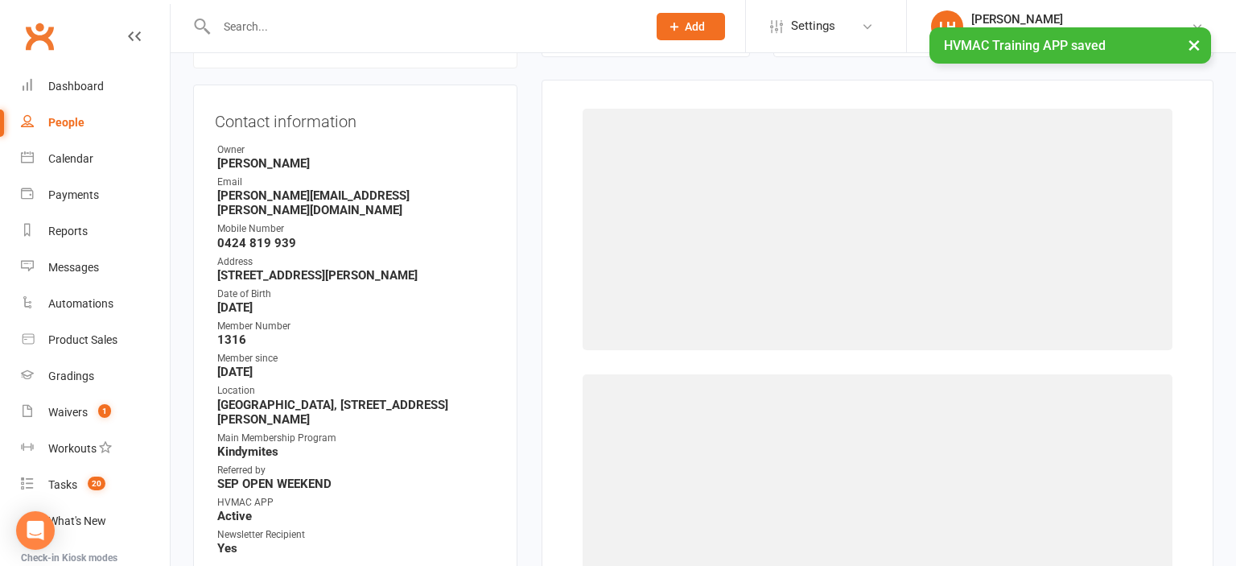
scroll to position [157, 0]
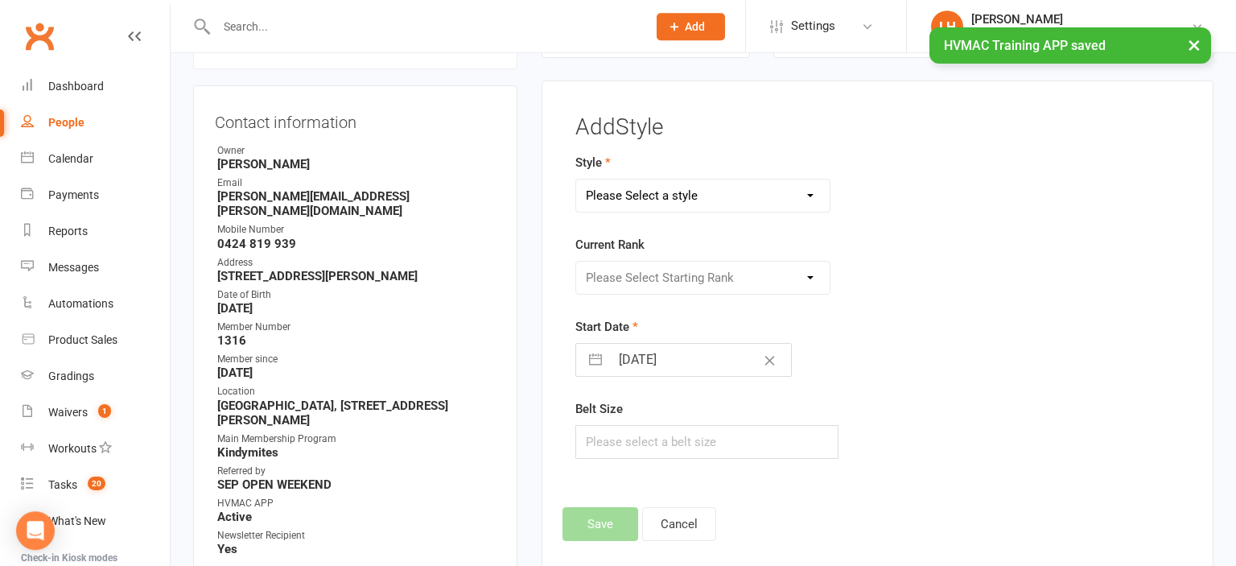
click at [576, 180] on select "Please Select a style Dragons/Adults Dynamites Fight Fit Junior Fight Fit Junio…" at bounding box center [703, 196] width 254 height 32
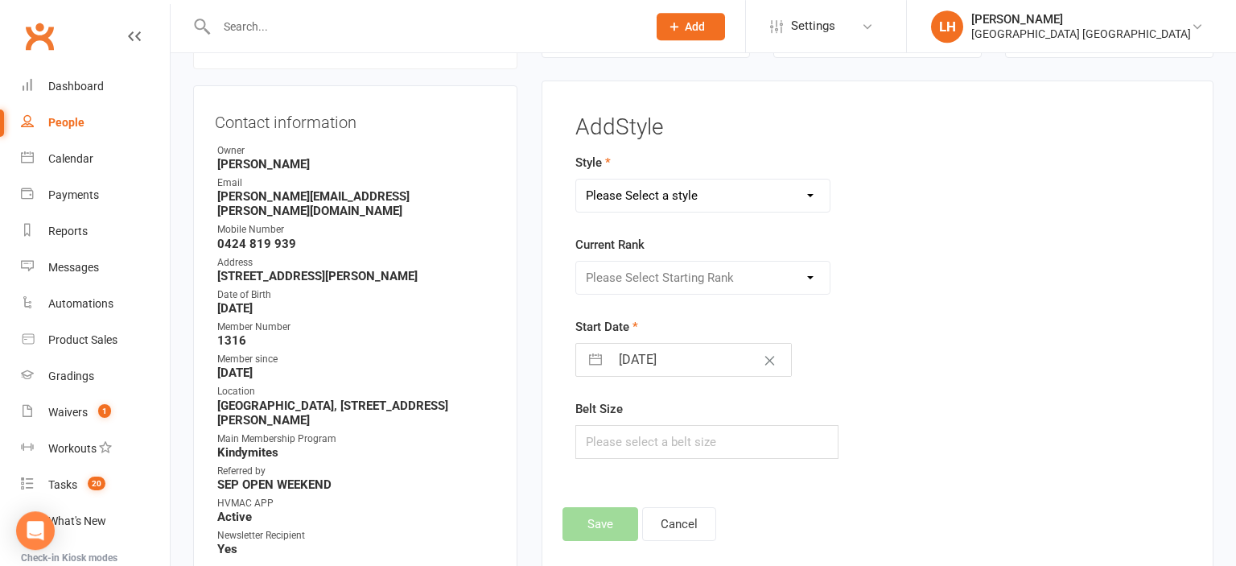
select select "1774"
click option "Kindymites" at bounding box center [0, 0] width 0 height 0
click at [576, 262] on select "Please Select Starting Rank MM White Belt MM Yellow Belt MM Red Belt MM Green B…" at bounding box center [703, 278] width 254 height 32
select select "17747"
click option "KM White Belt" at bounding box center [0, 0] width 0 height 0
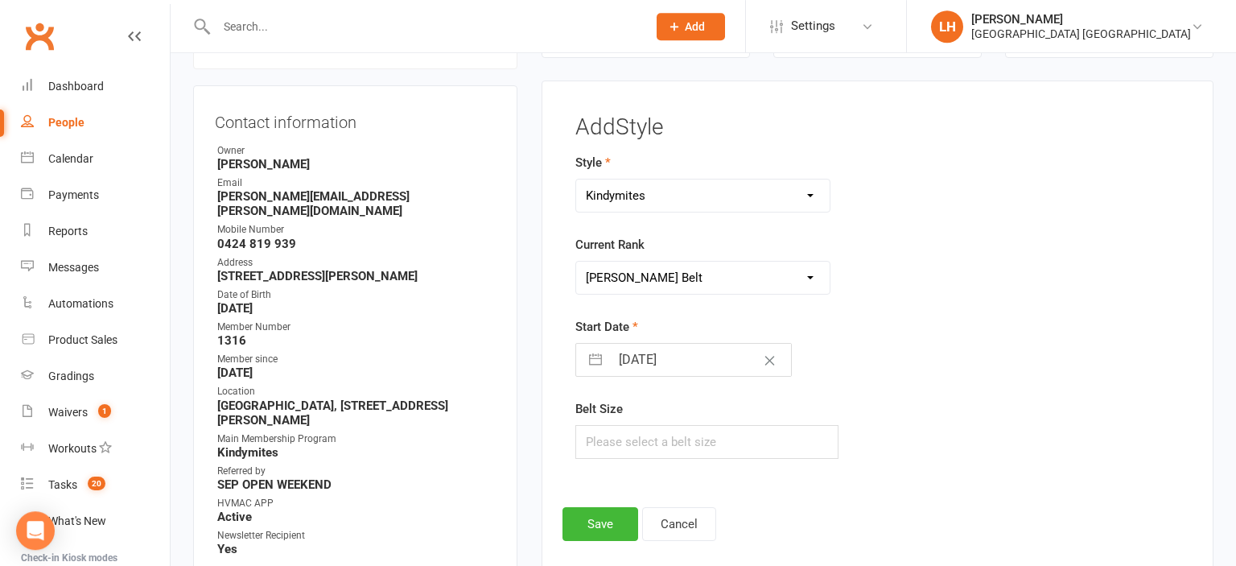
click at [636, 359] on input "15 Sep 2025" at bounding box center [700, 360] width 181 height 32
select select "7"
select select "2025"
select select "8"
select select "2025"
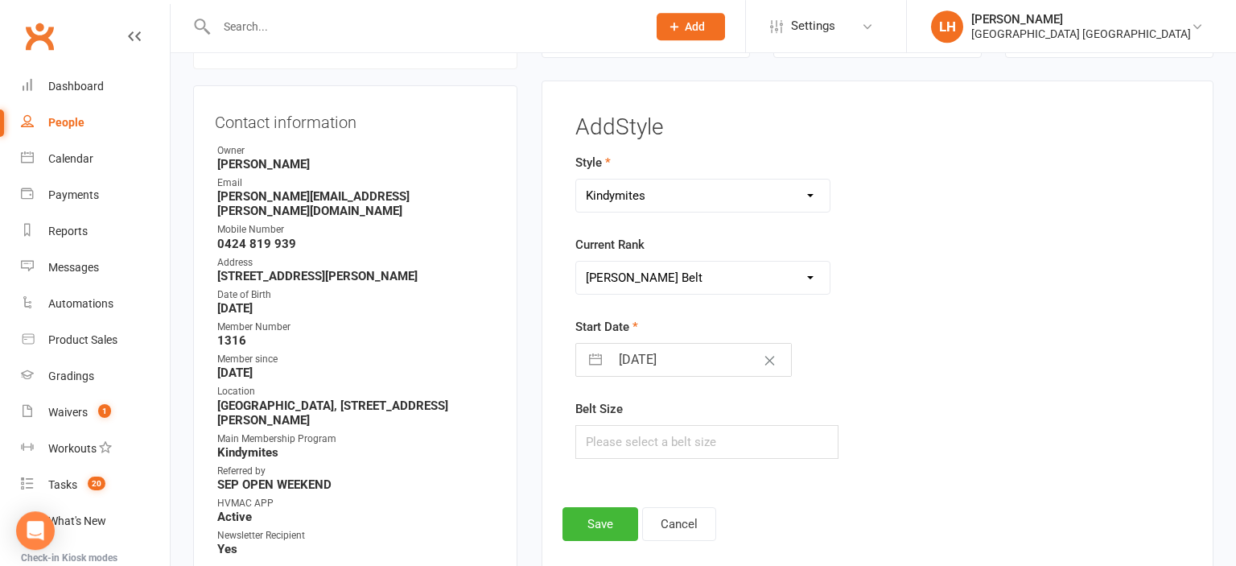
select select "9"
select select "2025"
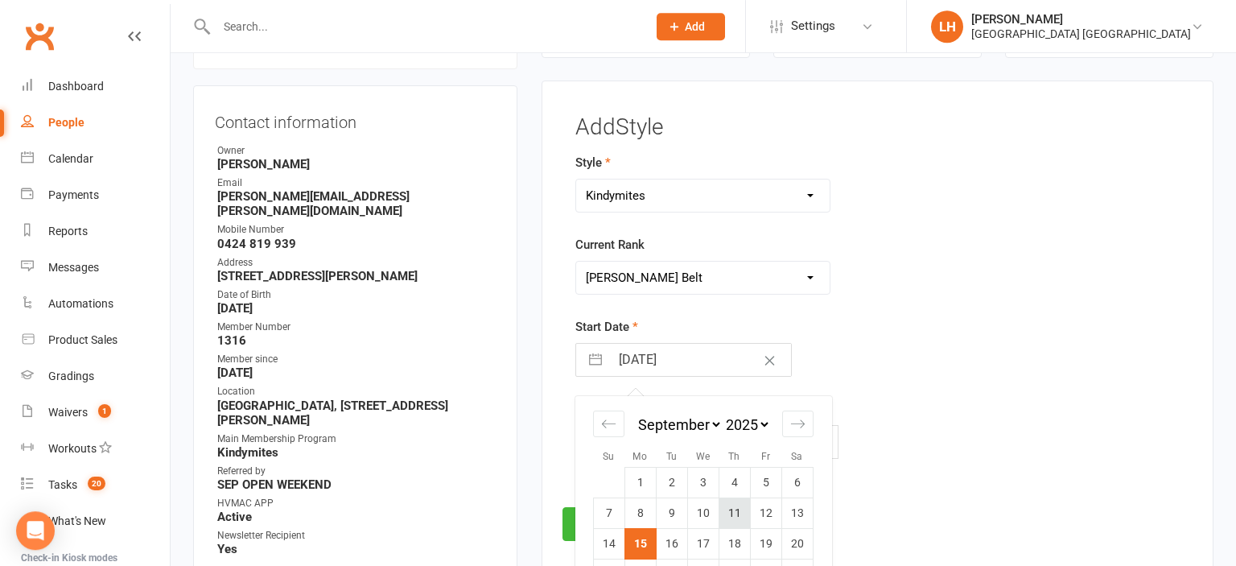
click at [729, 516] on td "11" at bounding box center [734, 512] width 31 height 31
type input "11 Sep 2025"
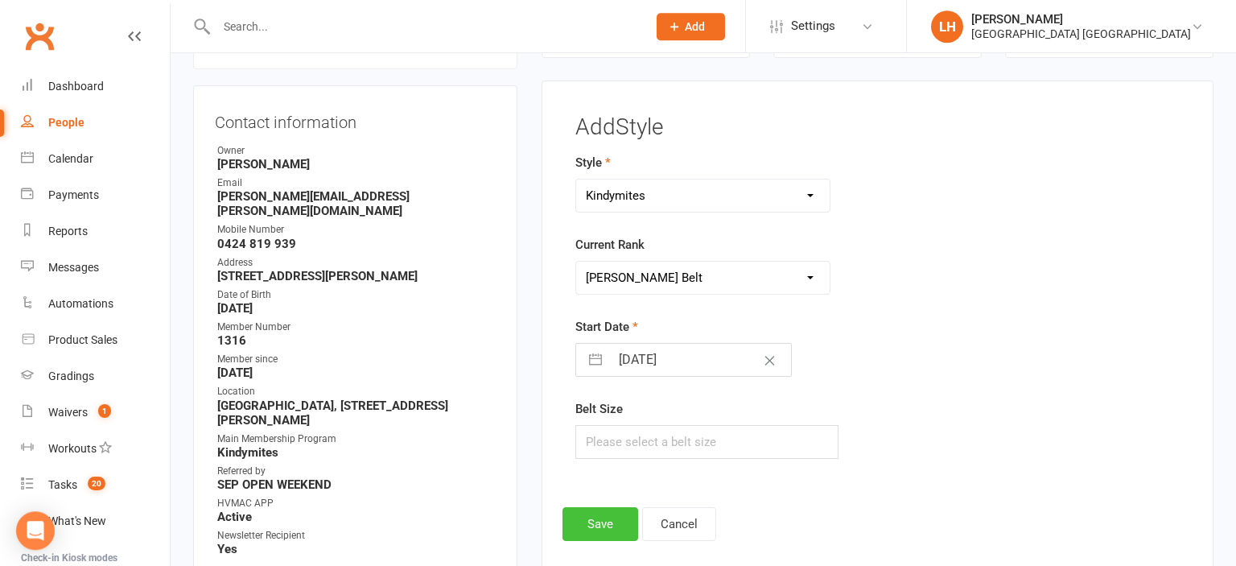
click at [597, 517] on button "Save" at bounding box center [601, 524] width 76 height 34
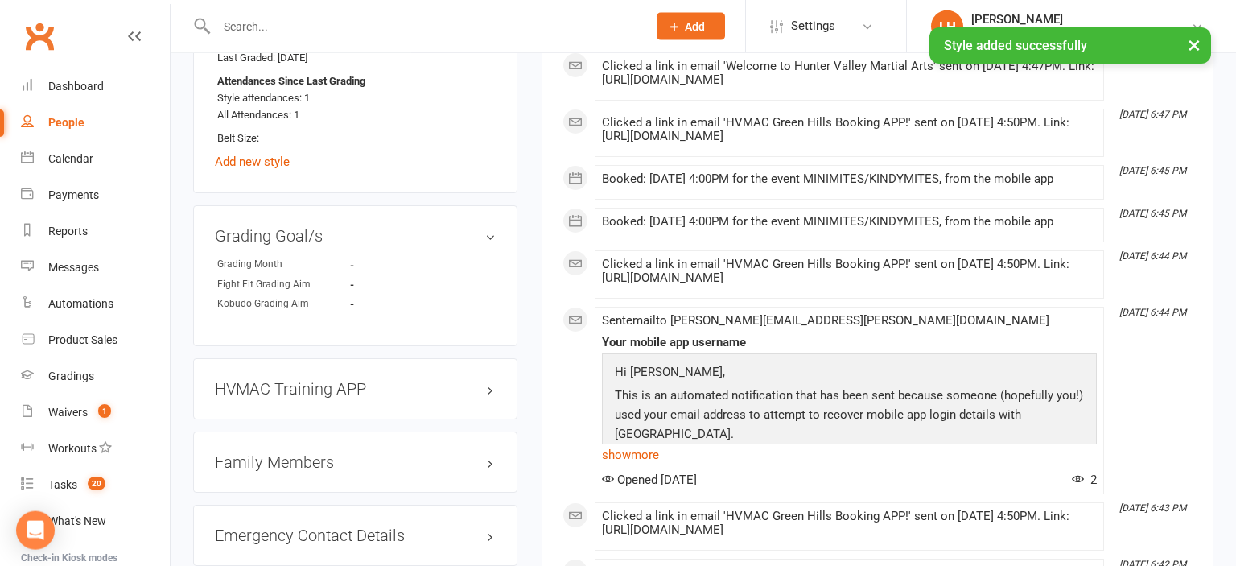
scroll to position [1007, 0]
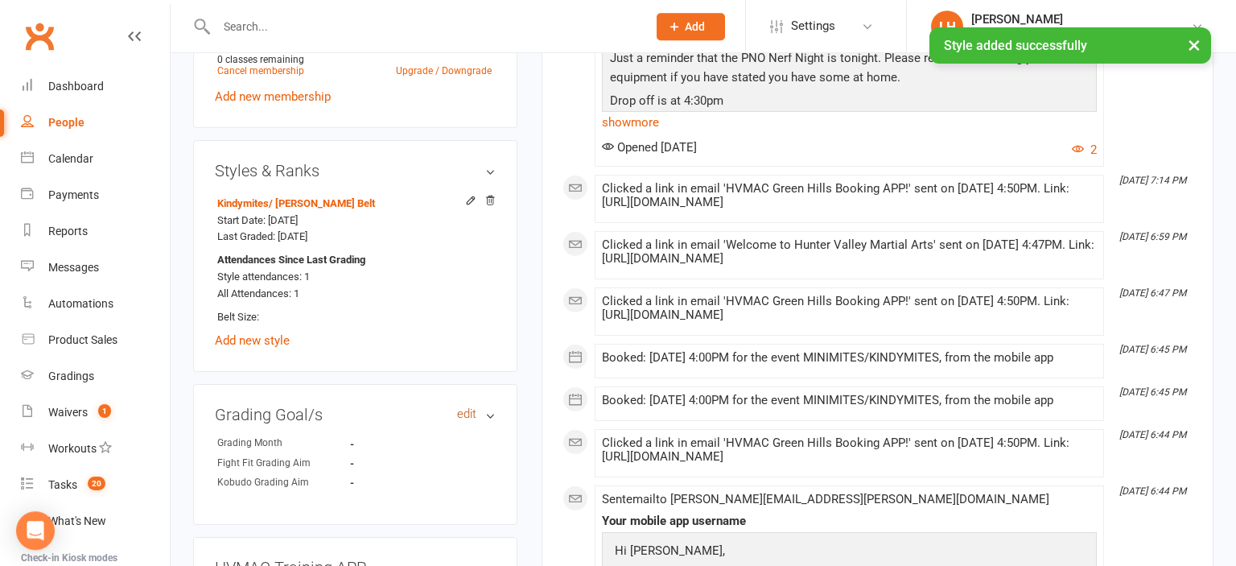
click at [468, 407] on link "edit" at bounding box center [466, 414] width 19 height 14
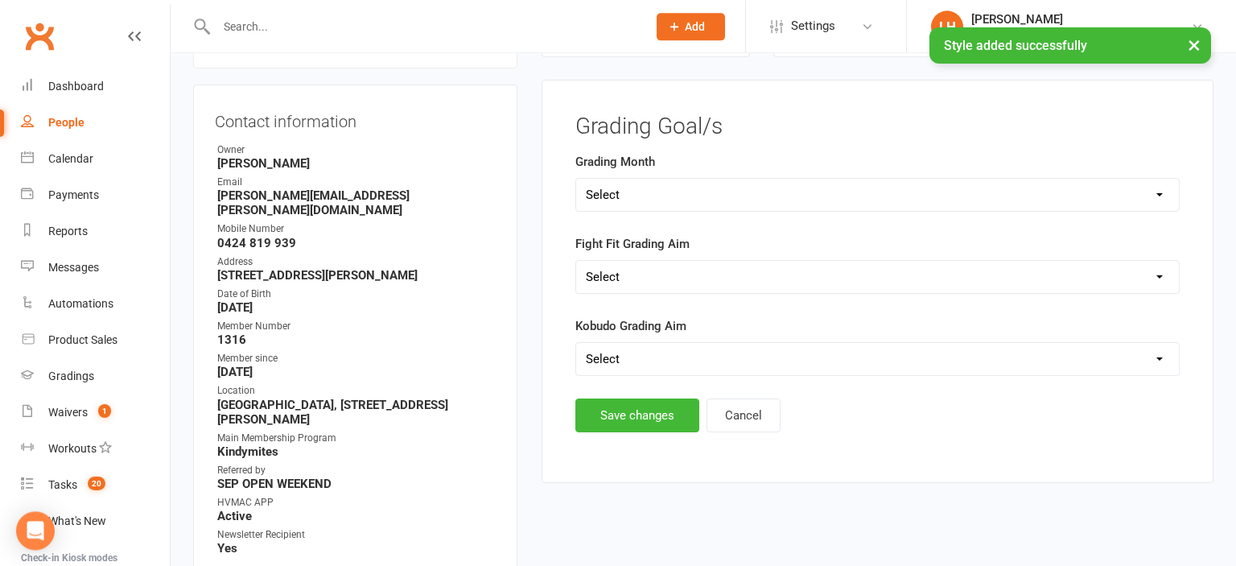
scroll to position [157, 0]
click at [687, 240] on label "Fight Fit Grading Aim" at bounding box center [633, 244] width 114 height 19
click at [576, 180] on select "Select Silver (February) Yellow (April) White (June) Blue (August) Green (Octob…" at bounding box center [877, 196] width 603 height 32
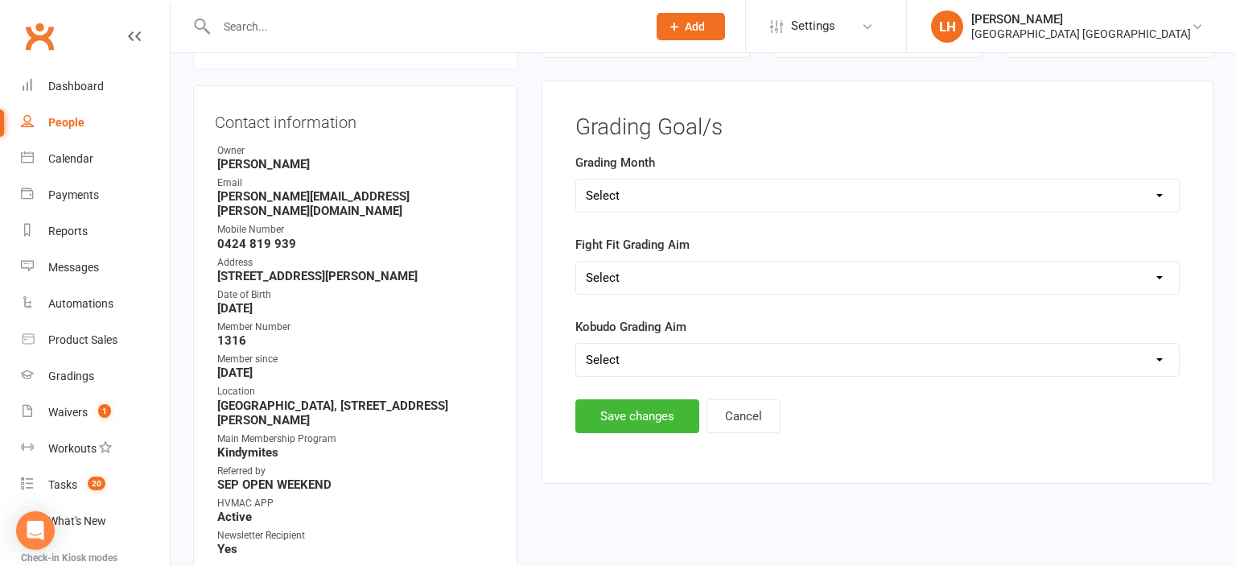
select select "Brown (December)"
click option "Brown (December)" at bounding box center [0, 0] width 0 height 0
click at [671, 407] on button "Save changes" at bounding box center [638, 416] width 124 height 34
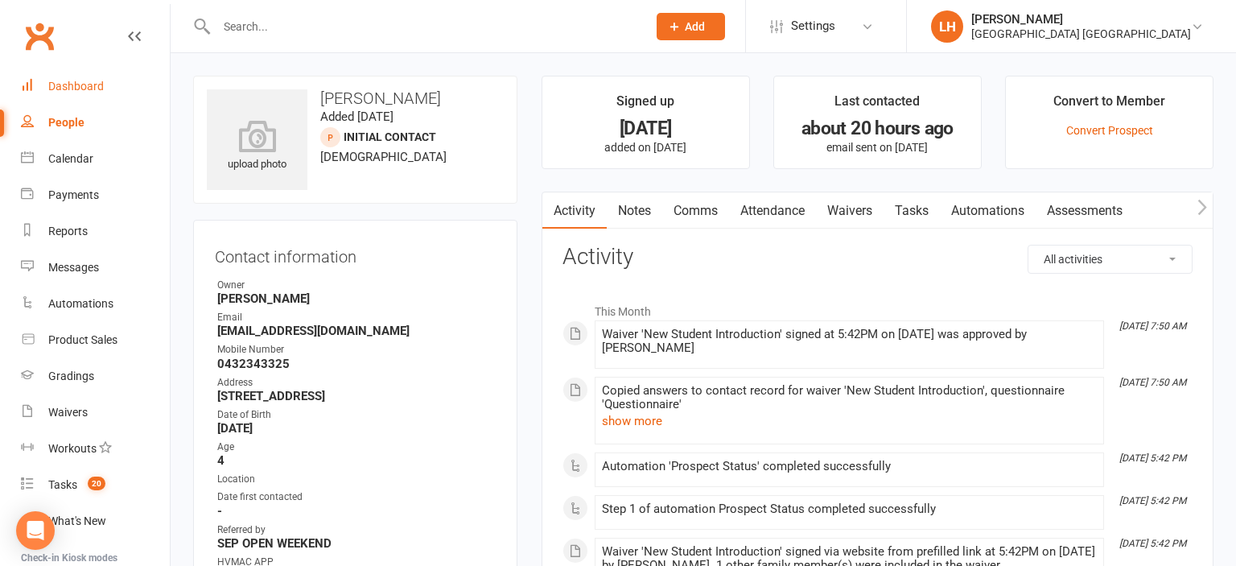
click at [89, 92] on div "Dashboard" at bounding box center [76, 86] width 56 height 13
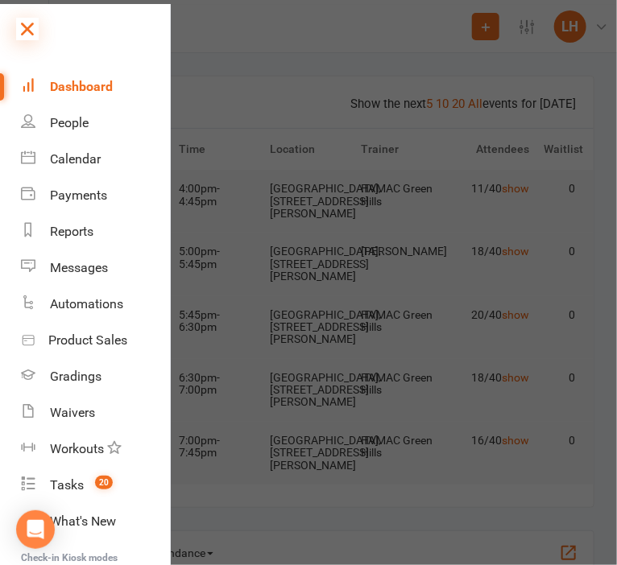
click at [34, 28] on icon at bounding box center [27, 29] width 23 height 23
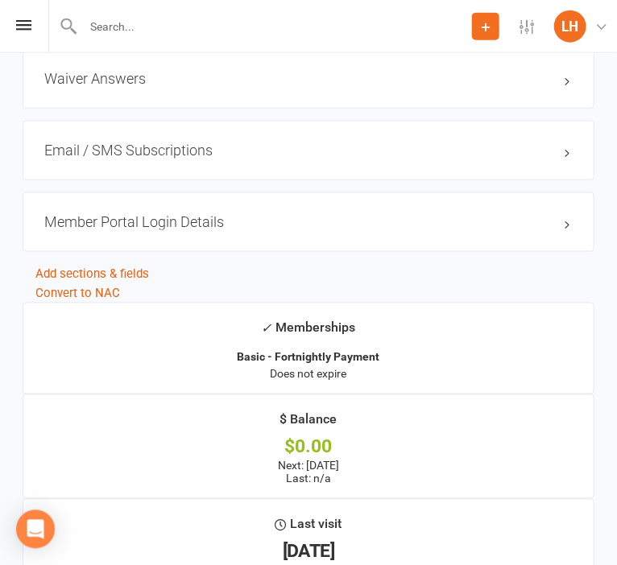
scroll to position [1929, 0]
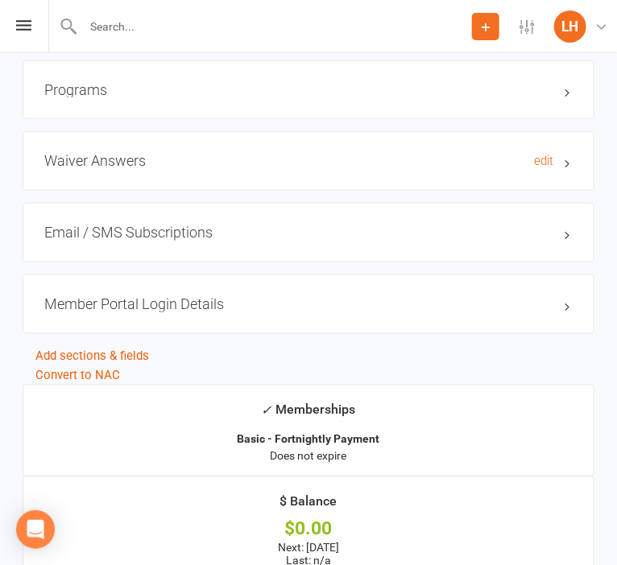
click at [110, 167] on h3 "Waiver Answers edit" at bounding box center [308, 161] width 528 height 16
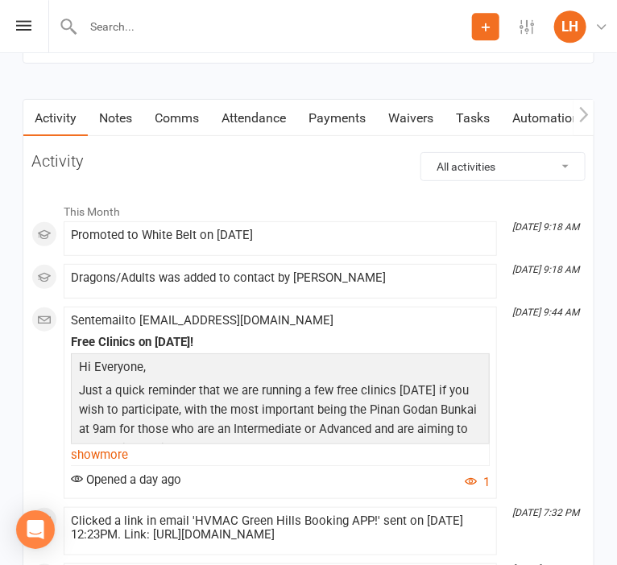
scroll to position [3034, 0]
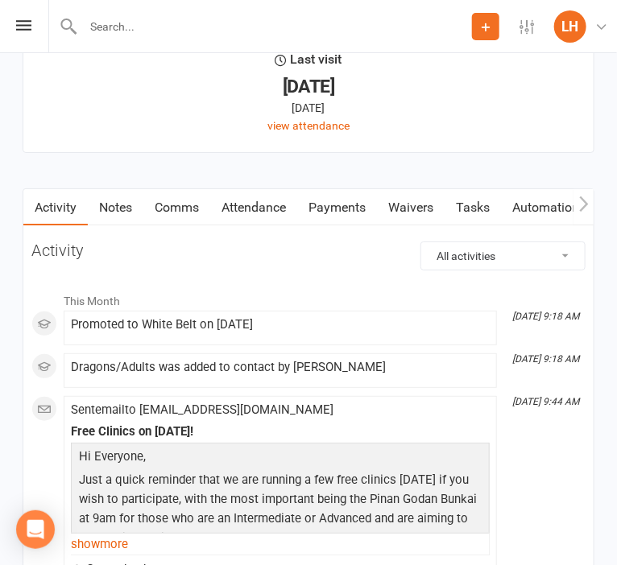
click at [425, 213] on link "Waivers" at bounding box center [411, 207] width 68 height 37
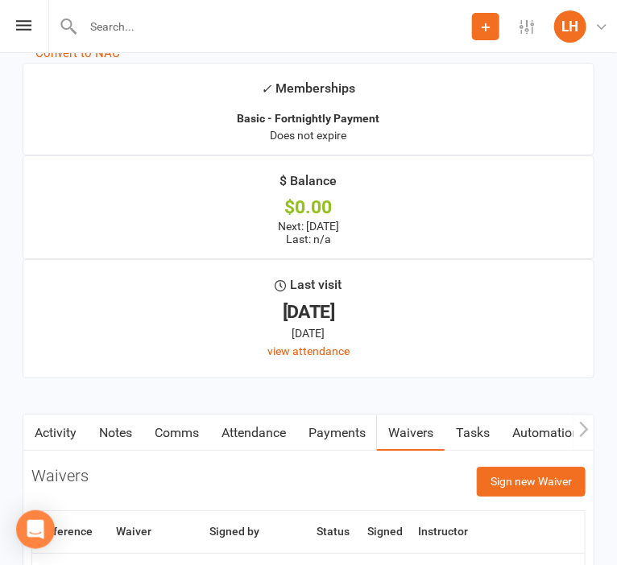
scroll to position [3036, 0]
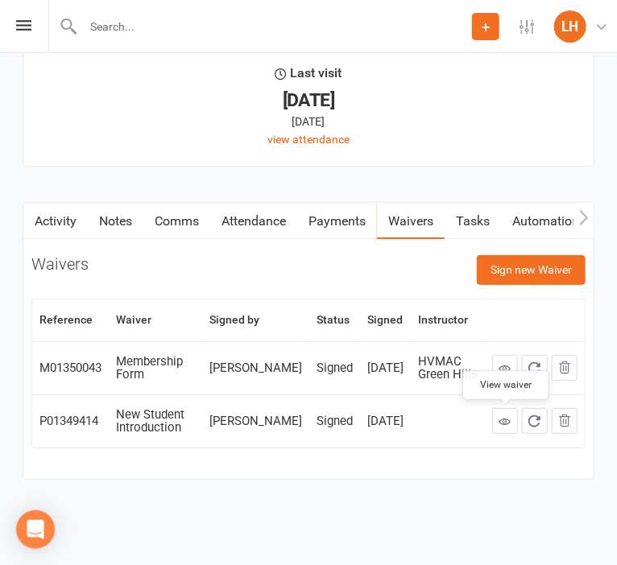
click at [508, 424] on icon at bounding box center [505, 421] width 12 height 12
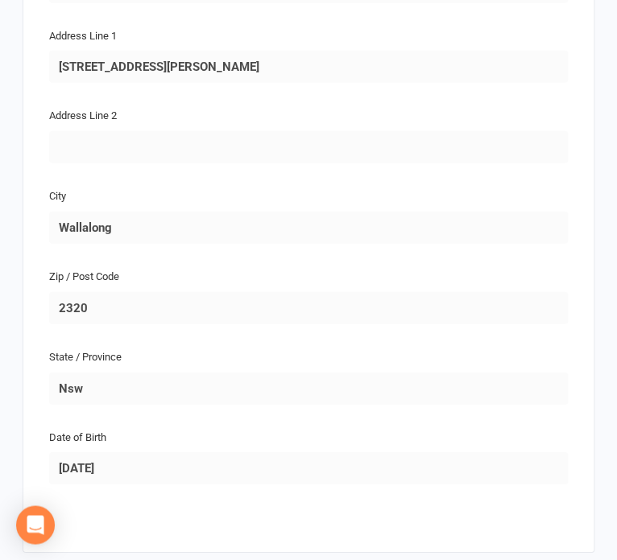
scroll to position [2295, 0]
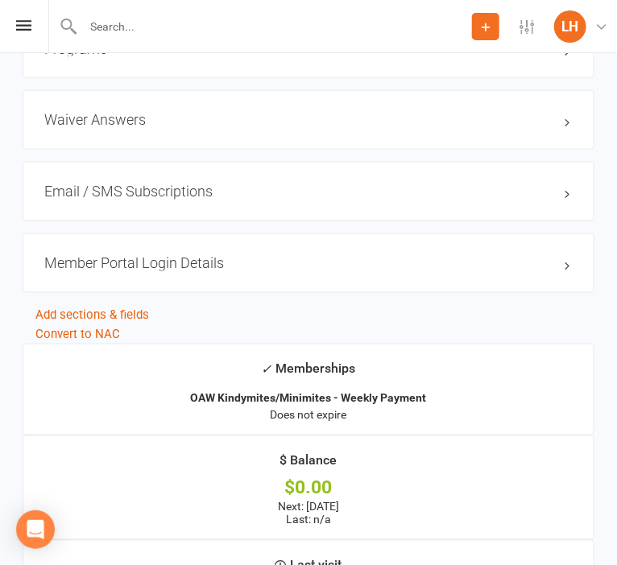
scroll to position [1954, 0]
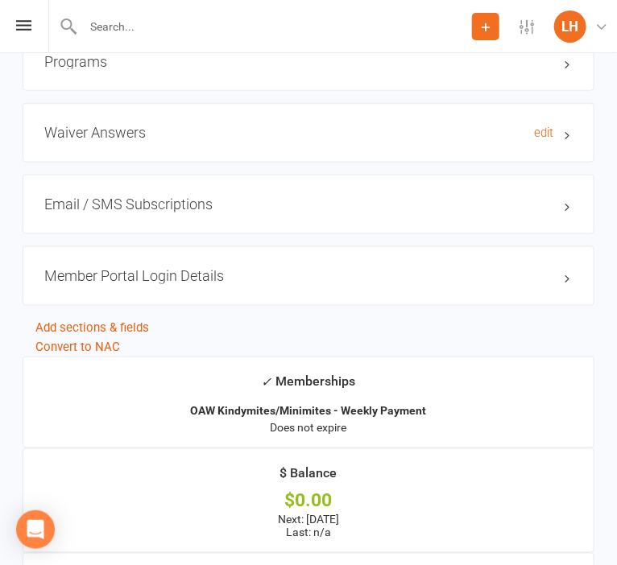
click at [88, 134] on h3 "Waiver Answers edit" at bounding box center [308, 133] width 528 height 16
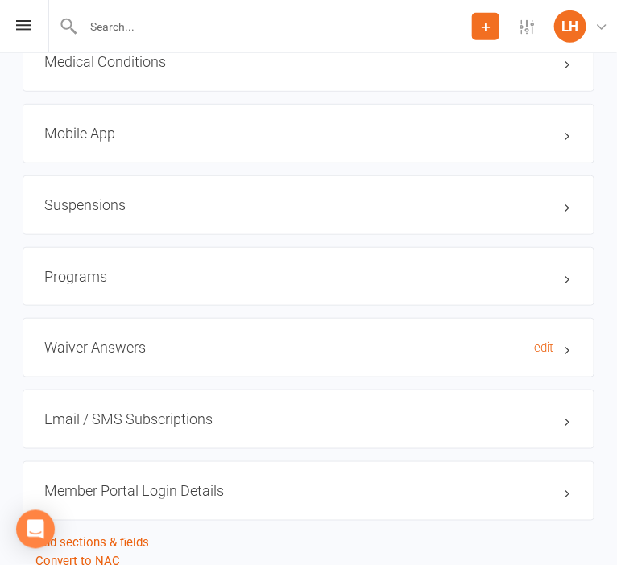
scroll to position [1785, 0]
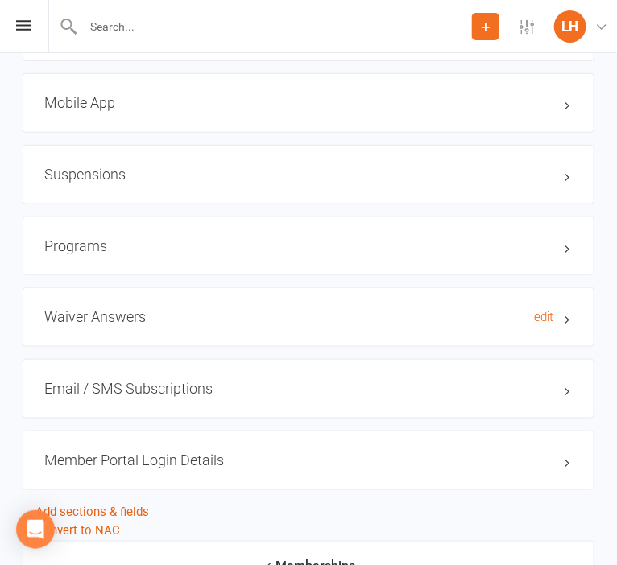
click at [102, 320] on h3 "Waiver Answers edit" at bounding box center [308, 317] width 528 height 16
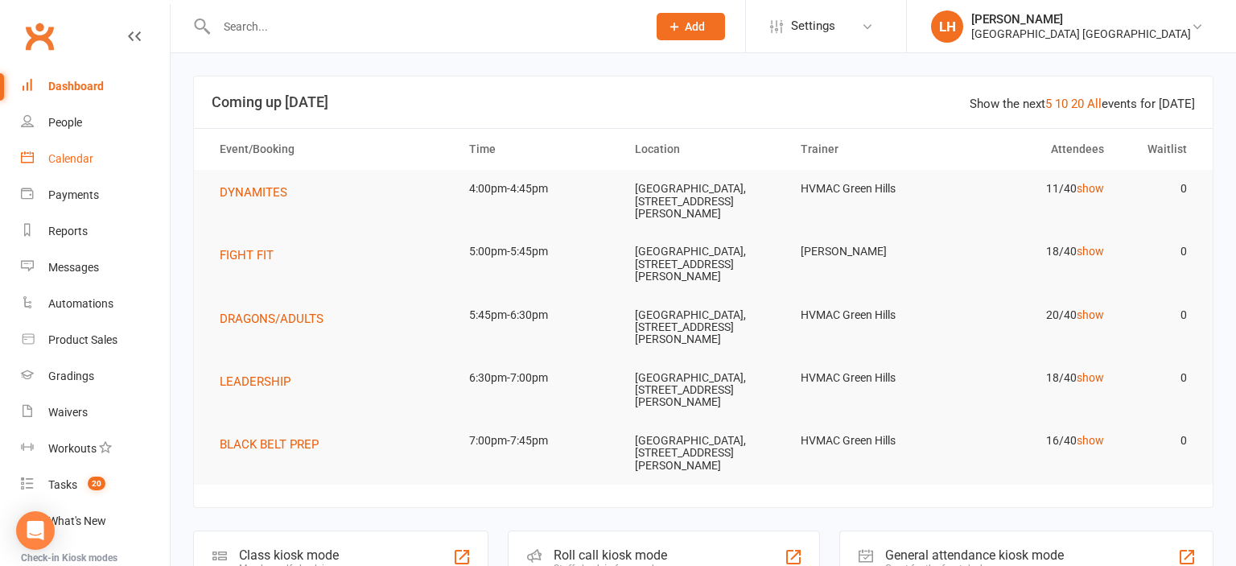
click at [68, 160] on div "Calendar" at bounding box center [70, 158] width 45 height 13
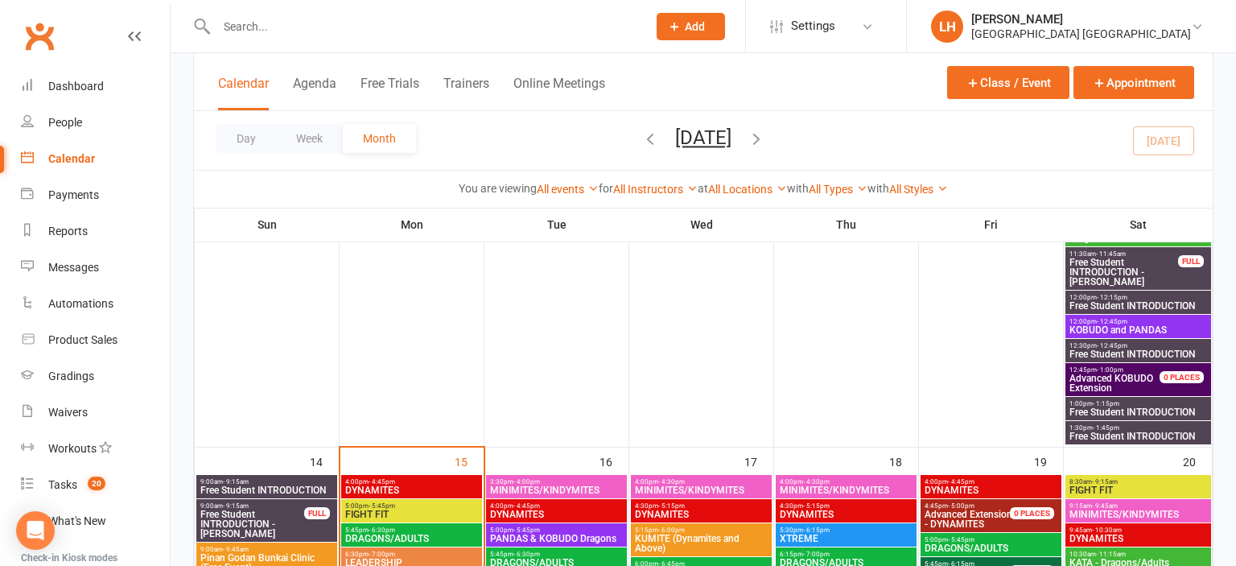
scroll to position [850, 0]
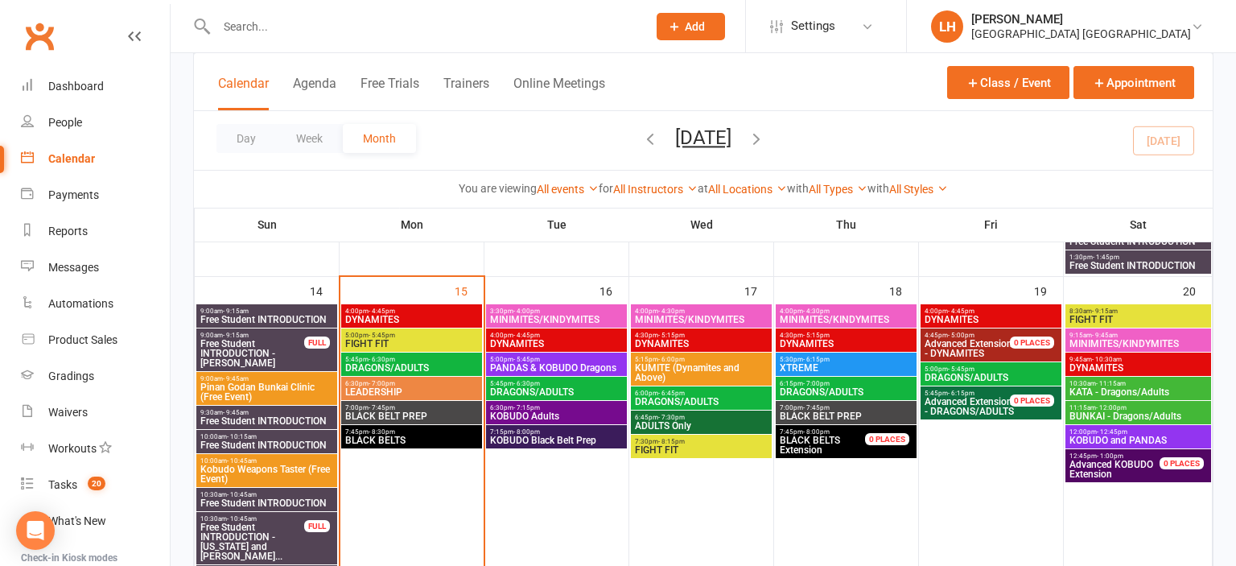
click at [1128, 438] on span "KOBUDO and PANDAS" at bounding box center [1138, 440] width 139 height 10
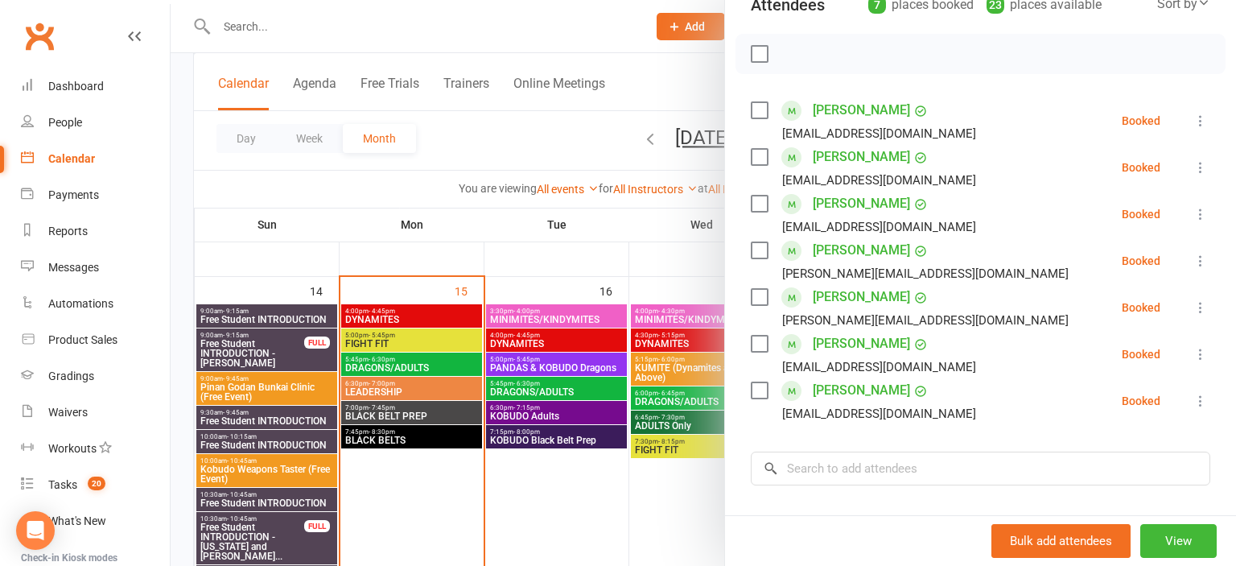
scroll to position [266, 0]
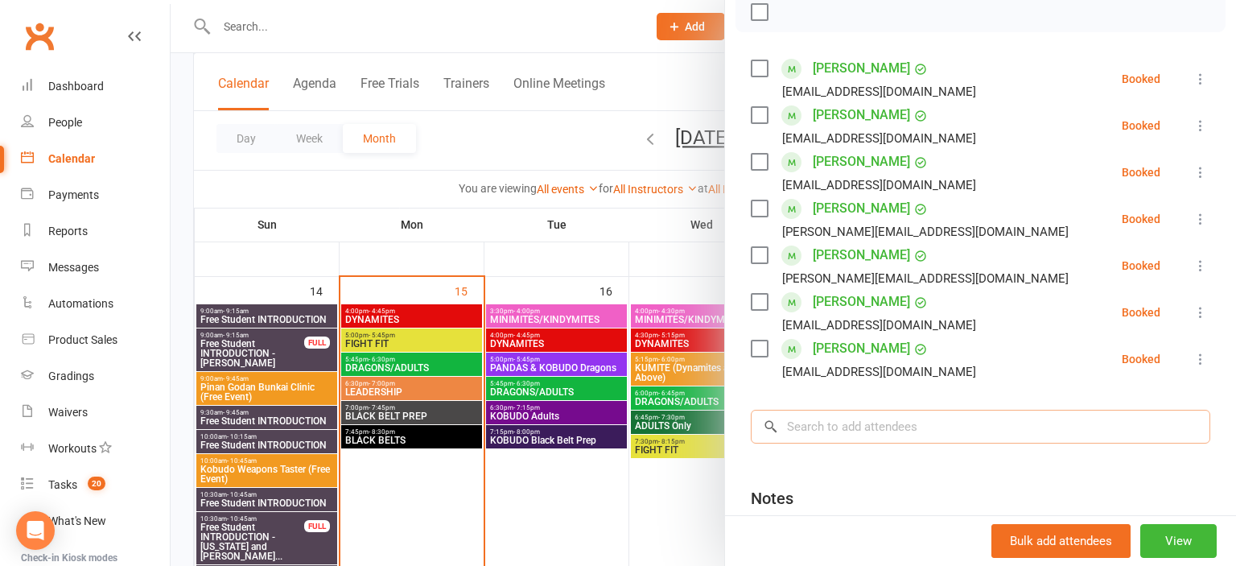
click at [874, 427] on input "search" at bounding box center [981, 427] width 460 height 34
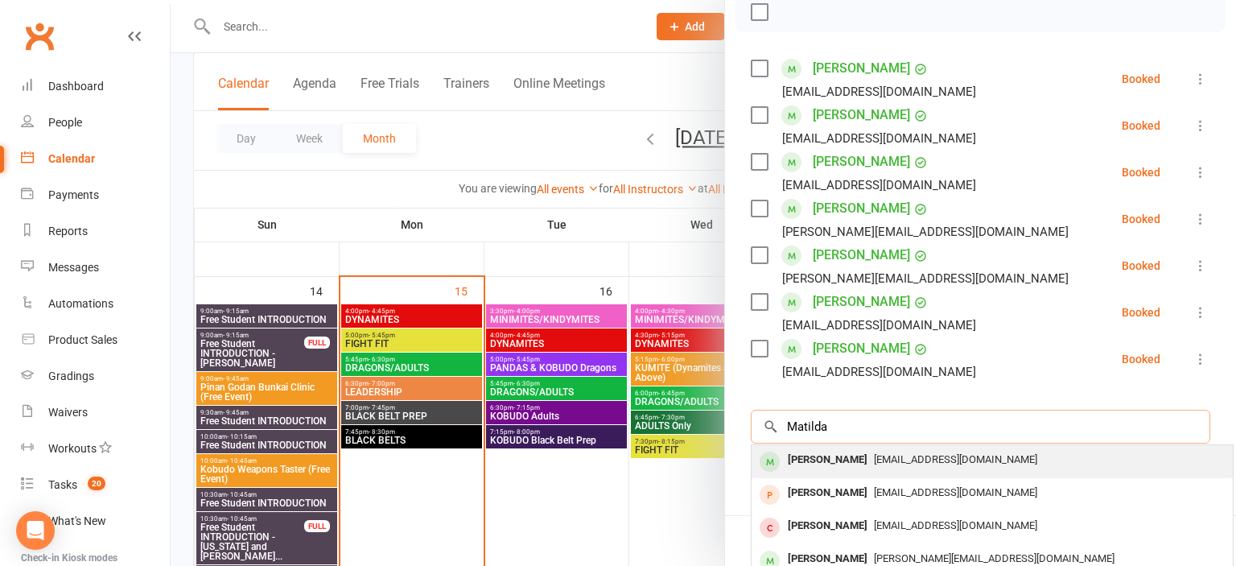
type input "Matilda"
click at [853, 462] on div "[PERSON_NAME]" at bounding box center [828, 459] width 93 height 23
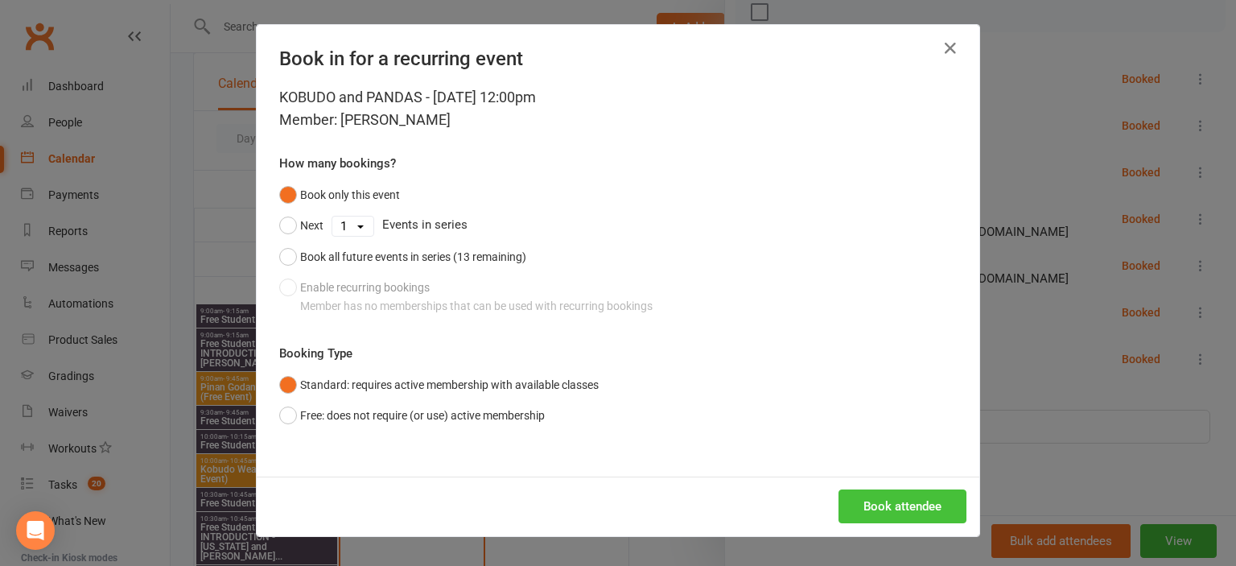
click at [900, 504] on button "Book attendee" at bounding box center [903, 506] width 128 height 34
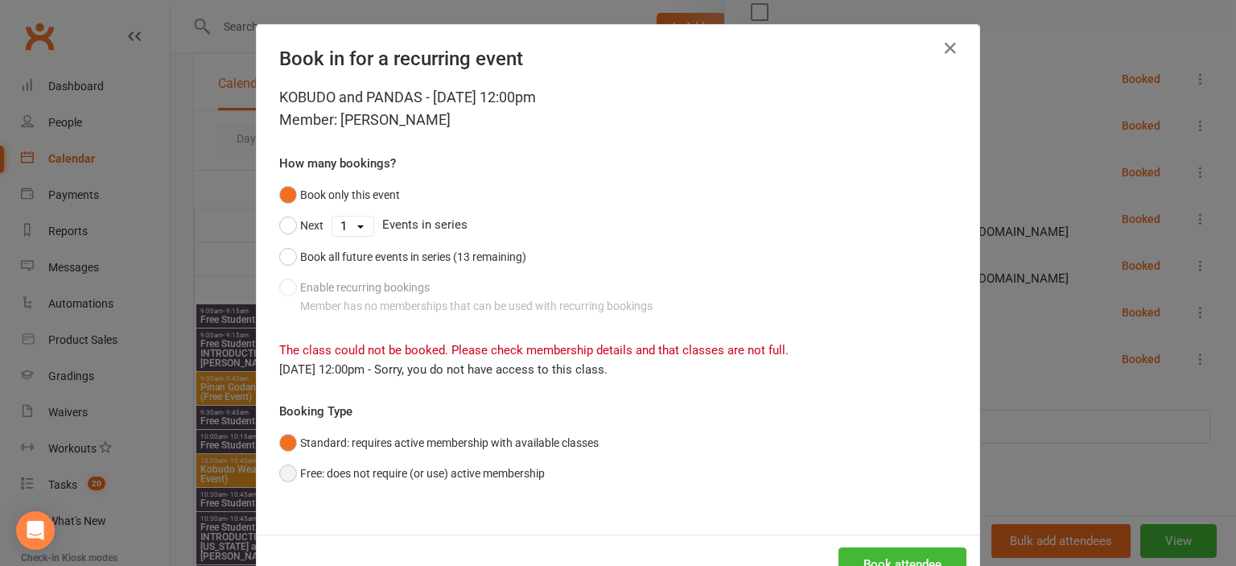
click at [417, 477] on button "Free: does not require (or use) active membership" at bounding box center [412, 473] width 266 height 31
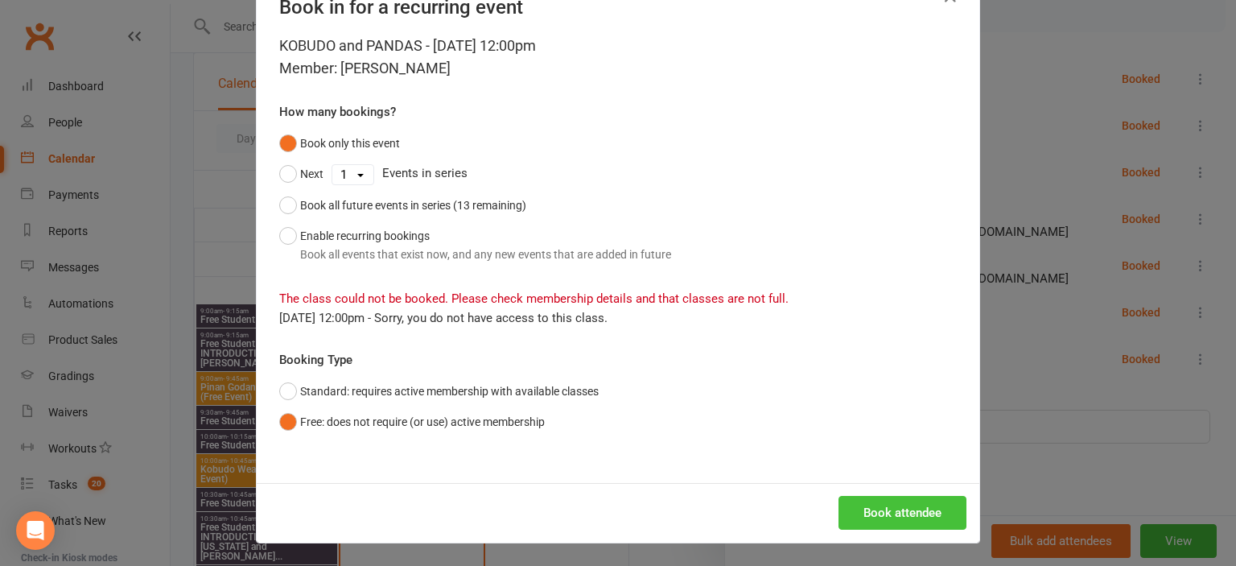
click at [917, 509] on button "Book attendee" at bounding box center [903, 513] width 128 height 34
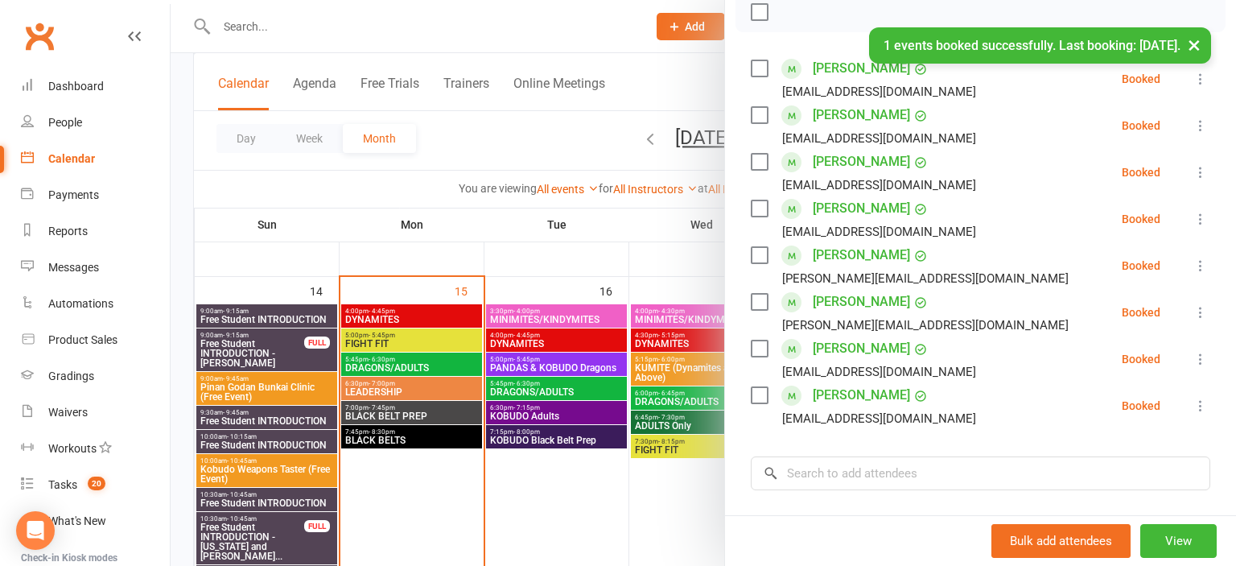
click at [599, 50] on div at bounding box center [704, 283] width 1066 height 566
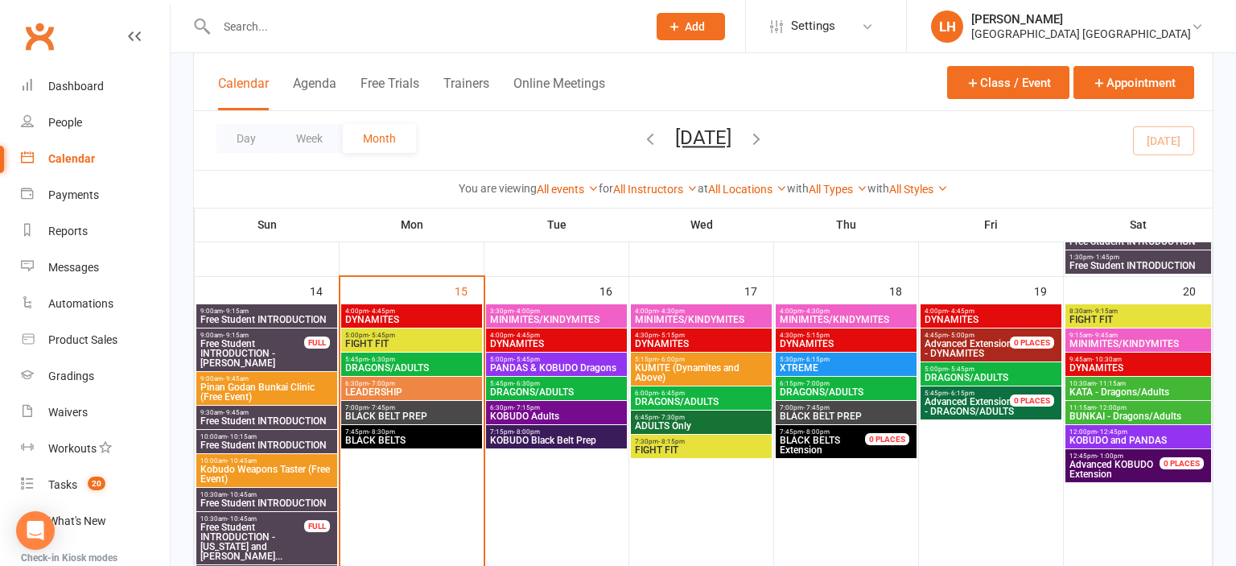
click at [530, 153] on div "Day Week Month [DATE] [DATE] Sun Mon Tue Wed Thu Fri Sat 31 01 02 03 04 05 06 0…" at bounding box center [703, 140] width 1019 height 59
click at [461, 316] on span "DYNAMITES" at bounding box center [412, 320] width 134 height 10
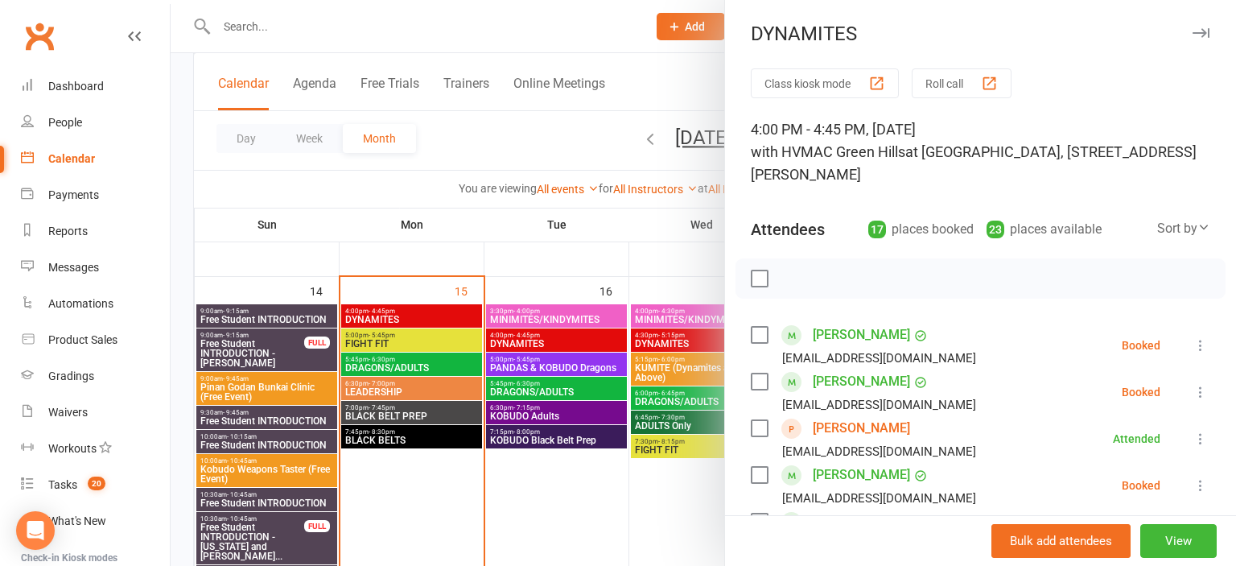
click at [353, 63] on div at bounding box center [704, 283] width 1066 height 566
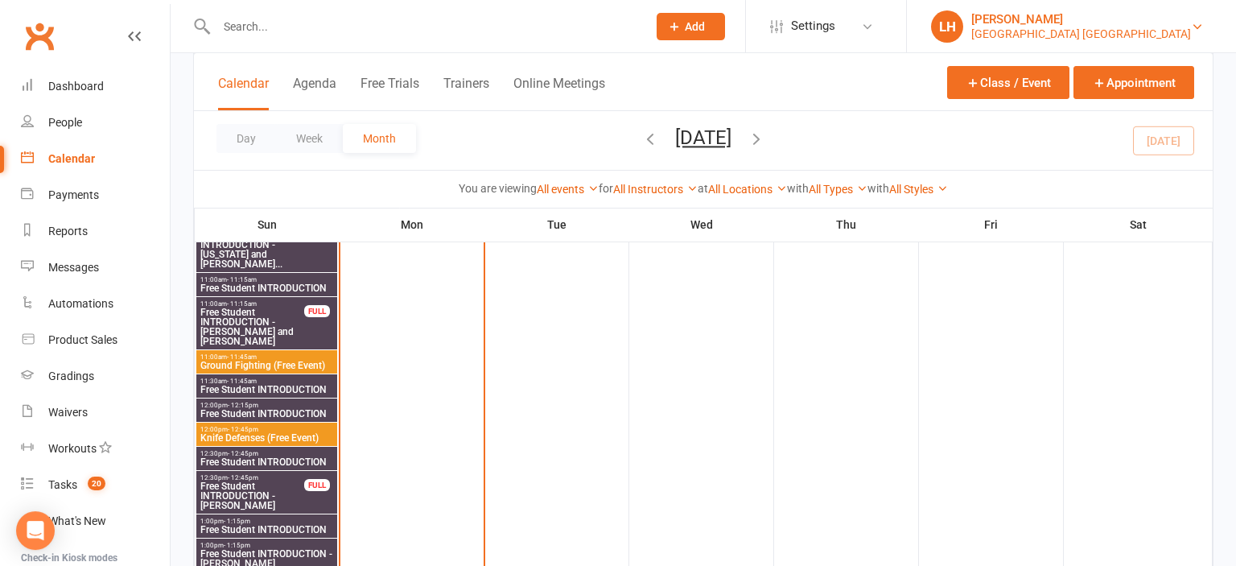
scroll to position [1199, 0]
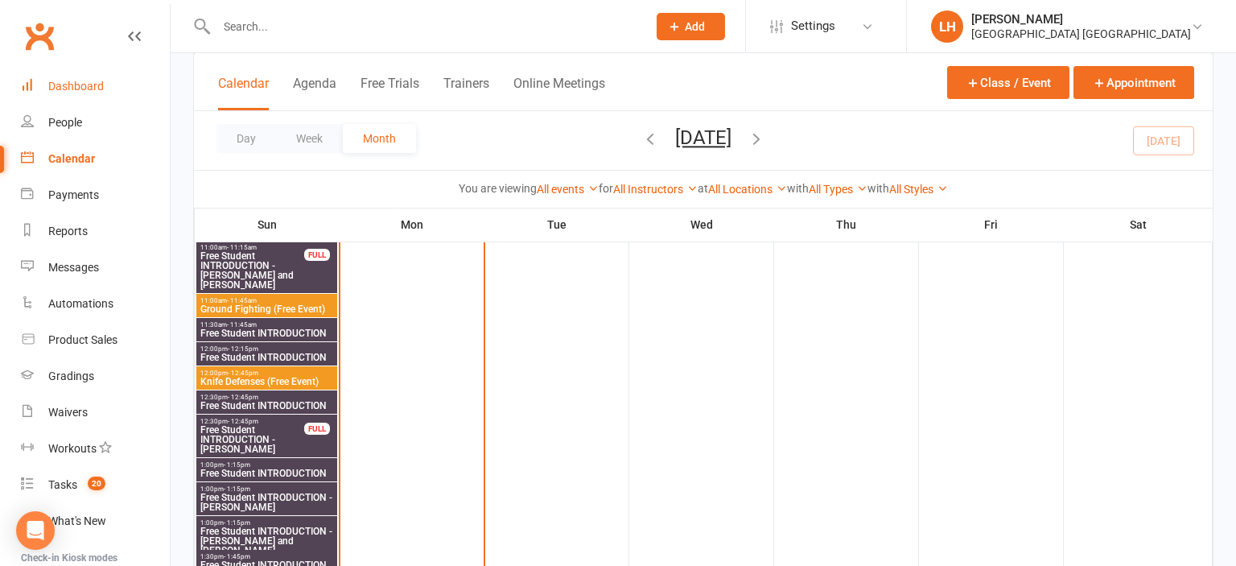
click at [87, 82] on div "Dashboard" at bounding box center [76, 86] width 56 height 13
